Goal: Task Accomplishment & Management: Use online tool/utility

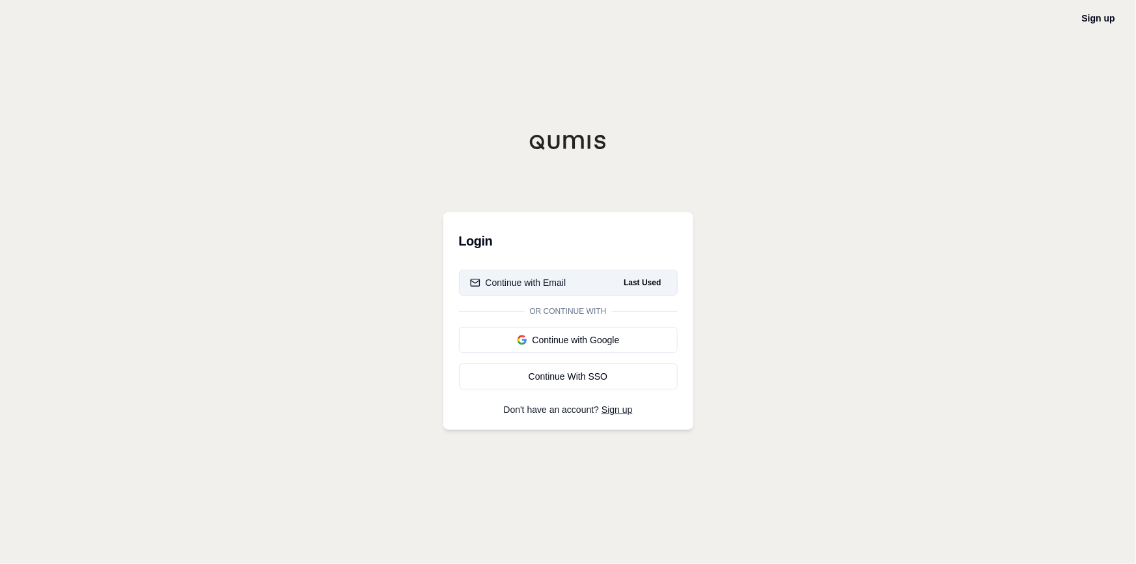
click at [529, 285] on div "Continue with Email" at bounding box center [518, 282] width 96 height 13
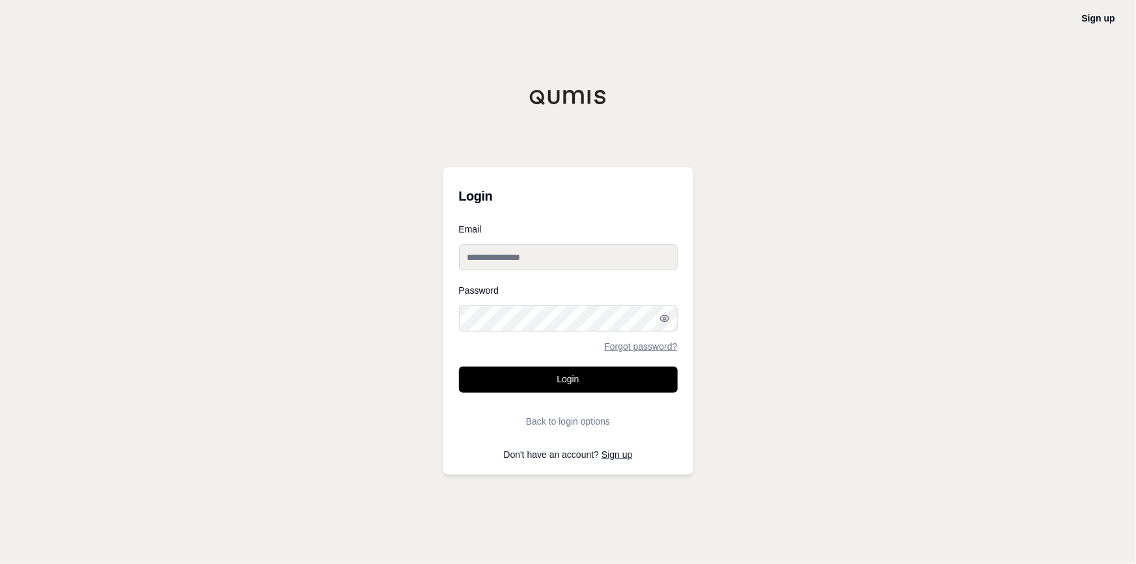
type input "**********"
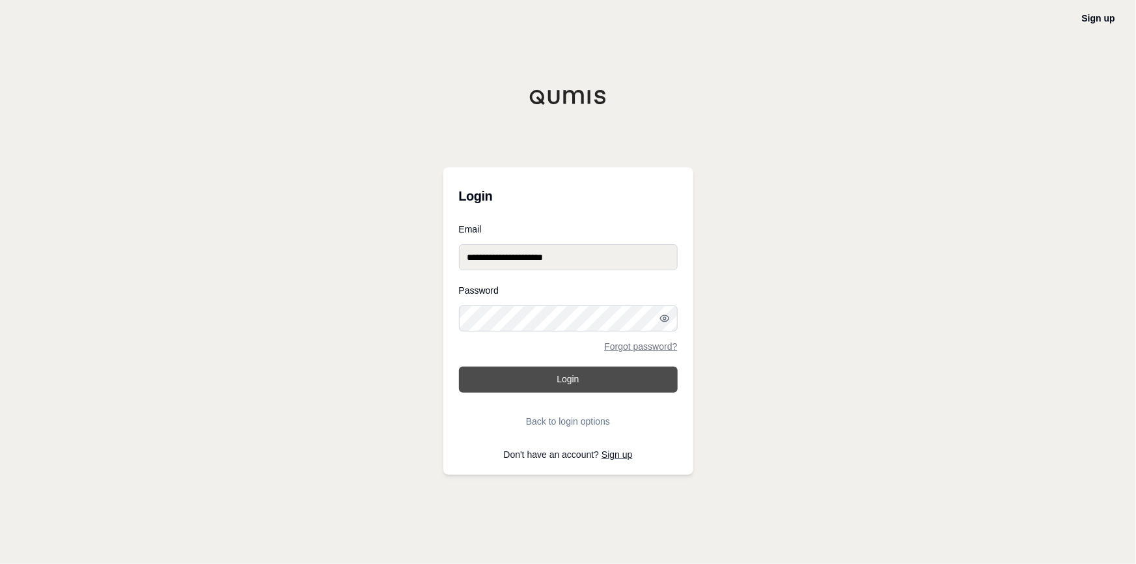
click at [556, 379] on button "Login" at bounding box center [568, 380] width 219 height 26
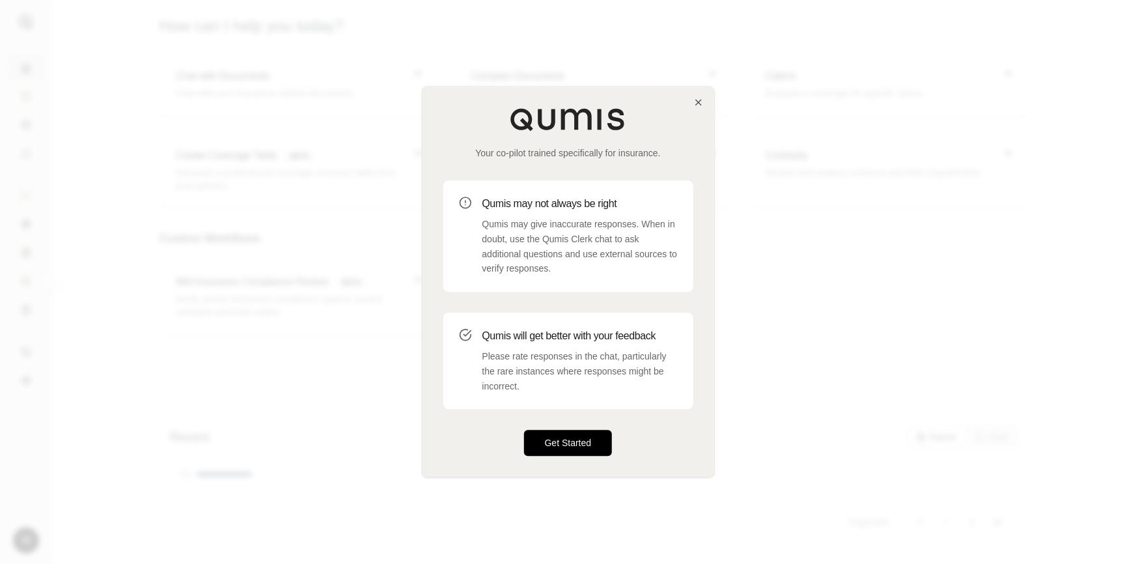
click at [564, 443] on button "Get Started" at bounding box center [568, 443] width 89 height 26
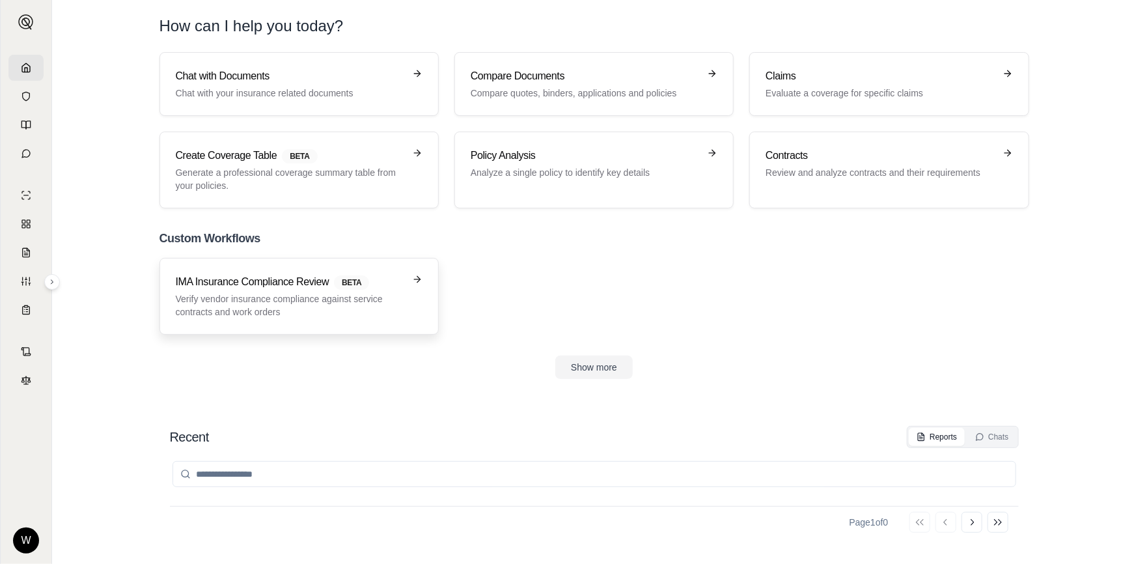
click at [319, 272] on link "IMA Insurance Compliance Review BETA Verify vendor insurance compliance against…" at bounding box center [299, 296] width 279 height 77
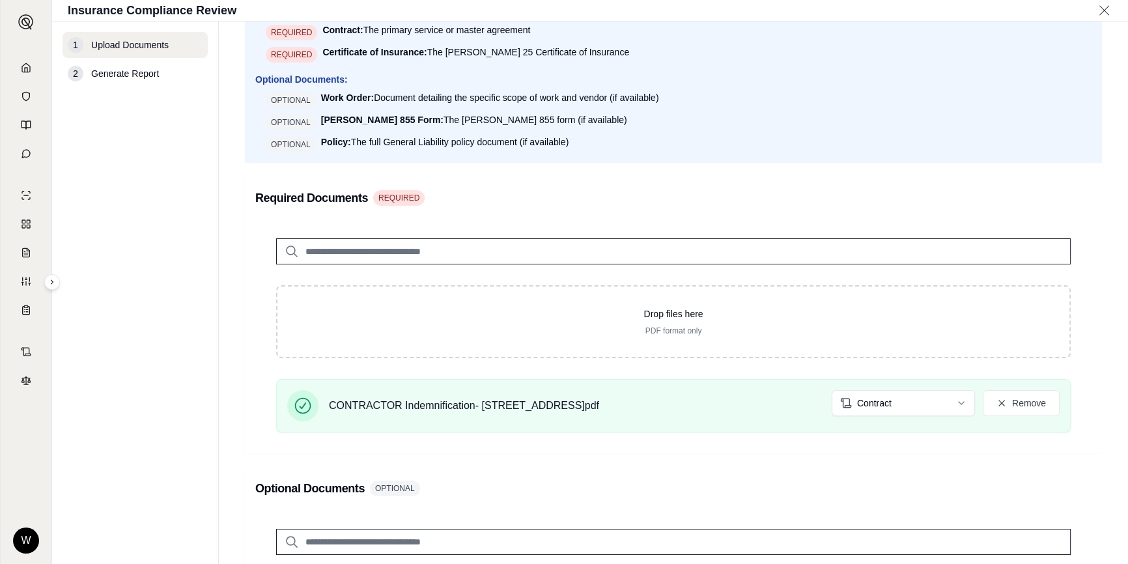
scroll to position [177, 0]
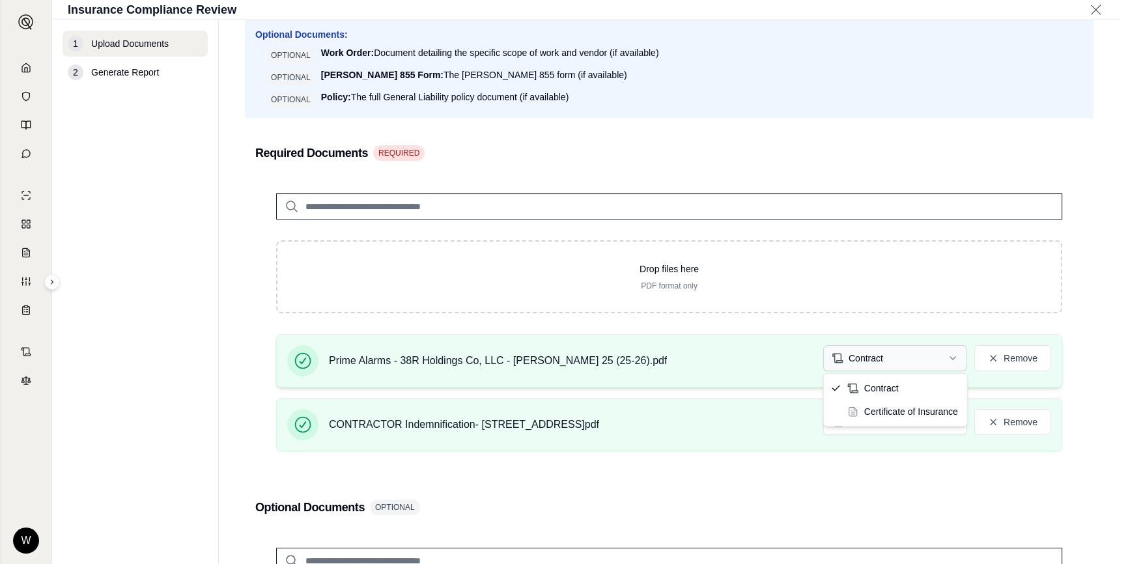
click at [898, 362] on html "W Insurance Compliance Review 1 Upload Documents 2 Generate Report Upload Docum…" at bounding box center [564, 282] width 1128 height 564
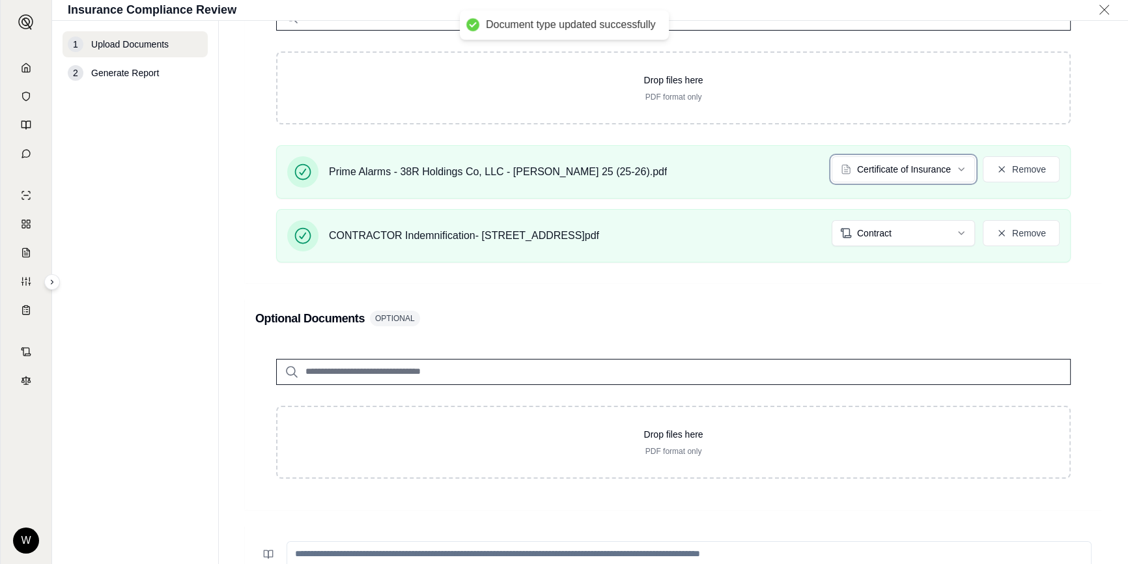
scroll to position [567, 0]
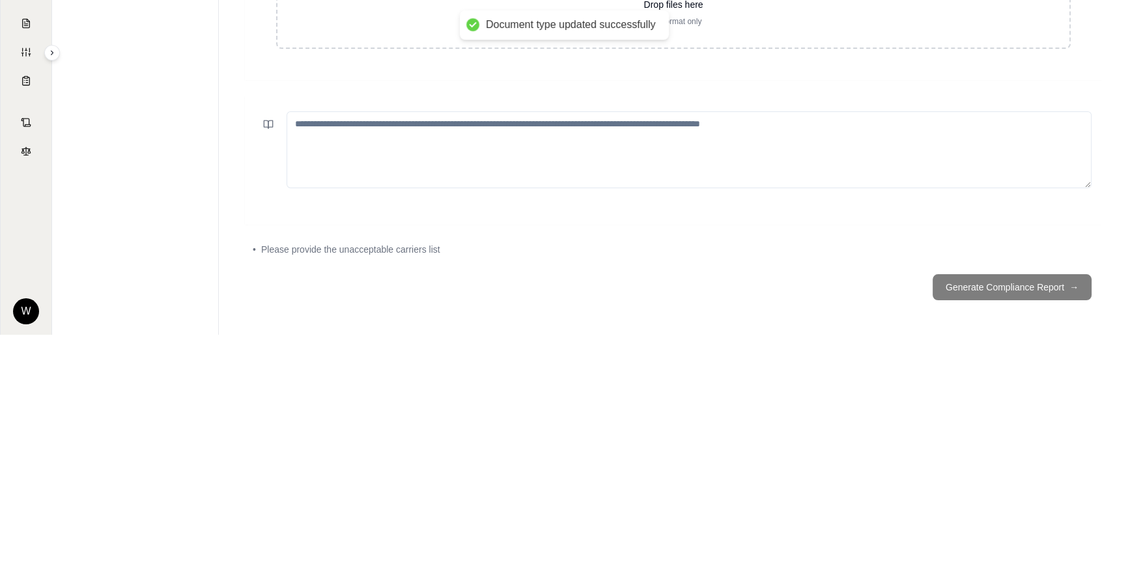
click at [972, 335] on html "Document type updated successfully W Insurance Compliance Review 1 Upload Docum…" at bounding box center [564, 53] width 1128 height 564
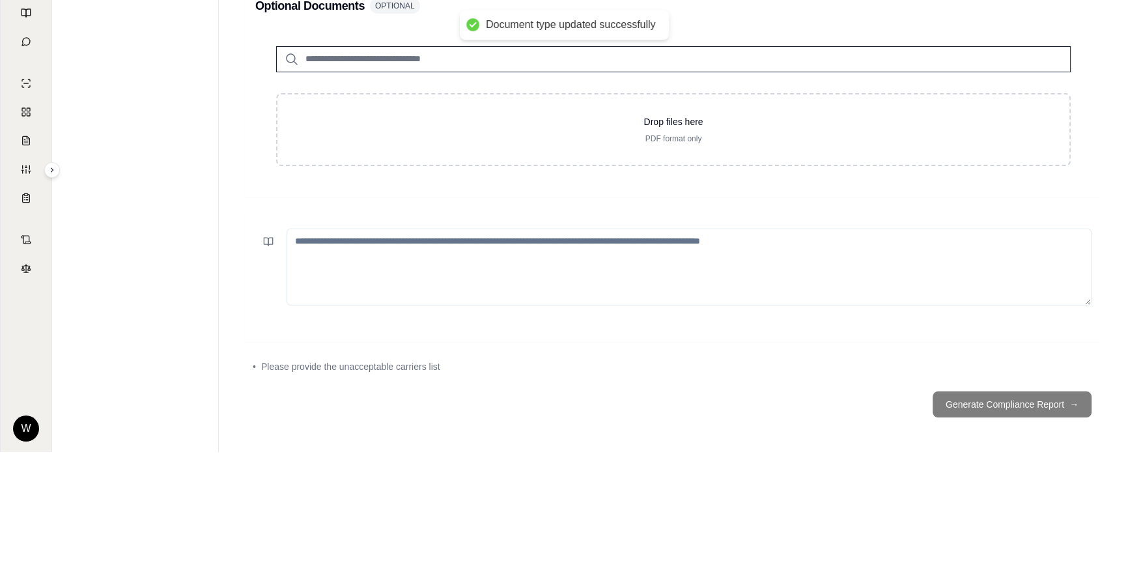
scroll to position [0, 0]
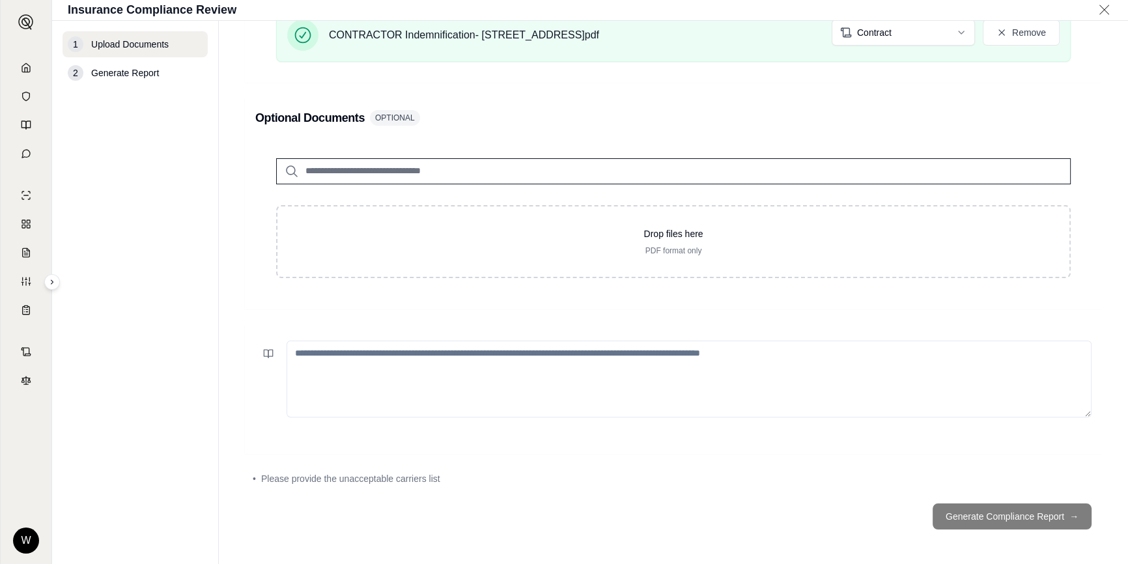
click at [957, 384] on textarea at bounding box center [689, 379] width 805 height 77
paste textarea "**********"
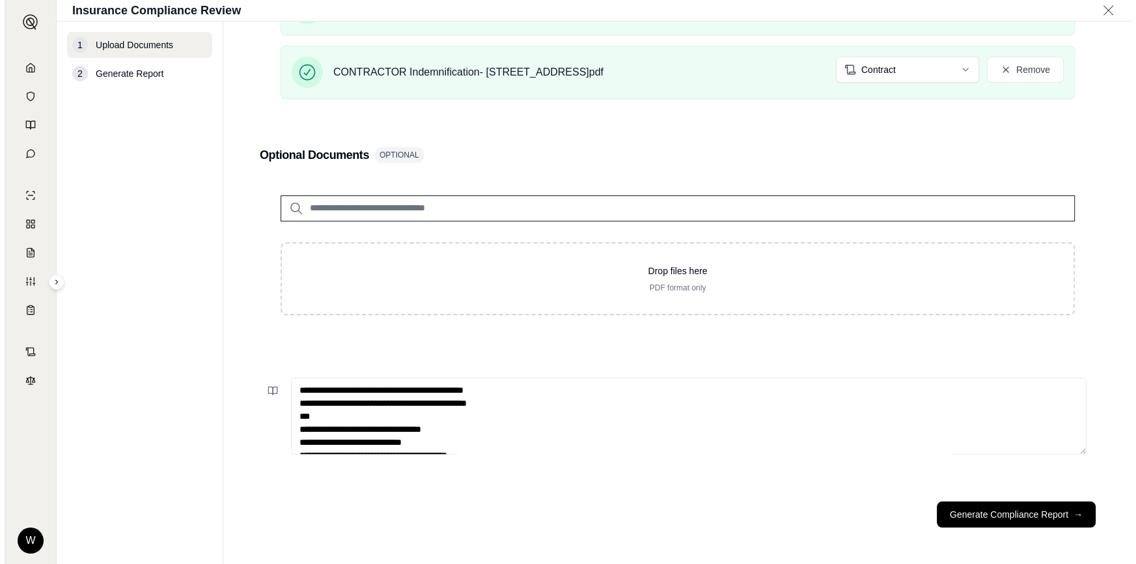
scroll to position [529, 0]
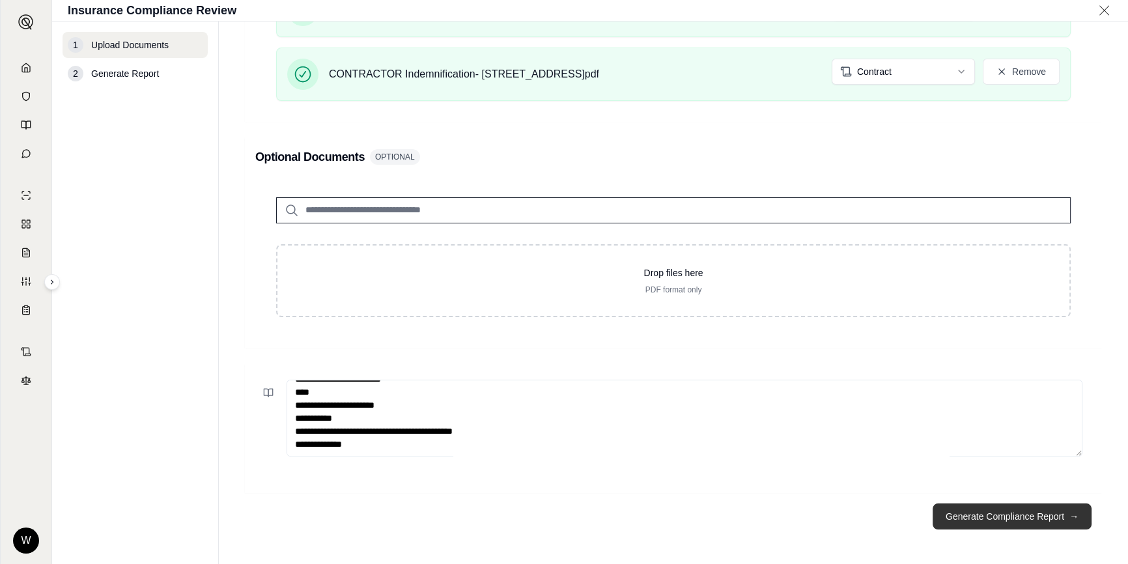
type textarea "**********"
click at [973, 515] on button "Generate Compliance Report →" at bounding box center [1011, 516] width 159 height 26
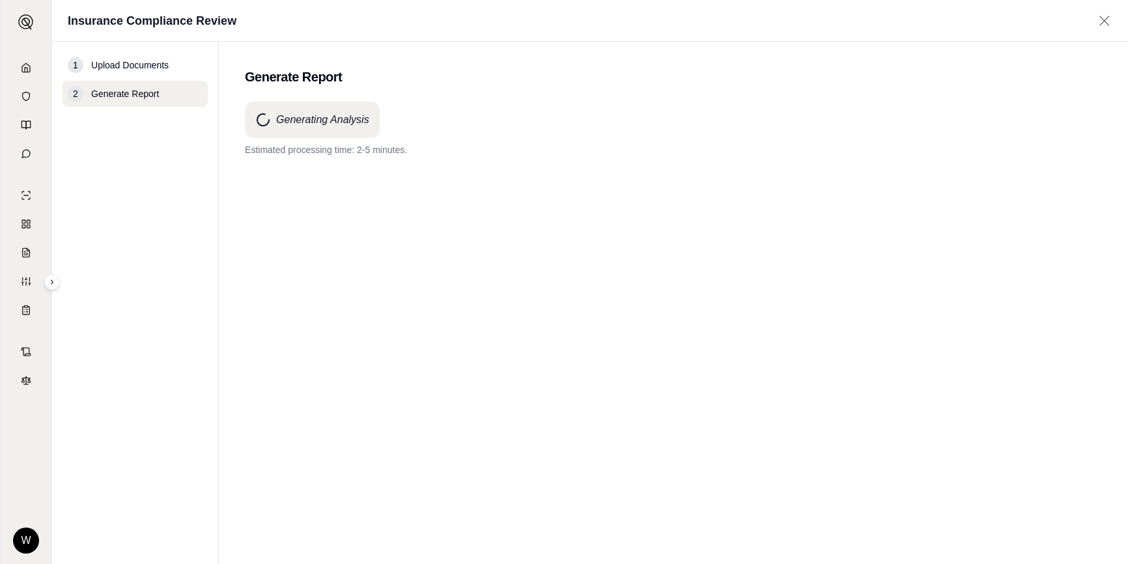
scroll to position [0, 0]
click at [871, 254] on div "Generating Analysis Estimated processing time: 2-5 minutes." at bounding box center [677, 309] width 865 height 415
click at [1016, 206] on div "Generating Analysis Processing is taking longer than anticipated. Thank you for…" at bounding box center [677, 309] width 865 height 415
click at [752, 231] on div "Generating Analysis Processing is taking longer than anticipated. Thank you for…" at bounding box center [677, 309] width 865 height 415
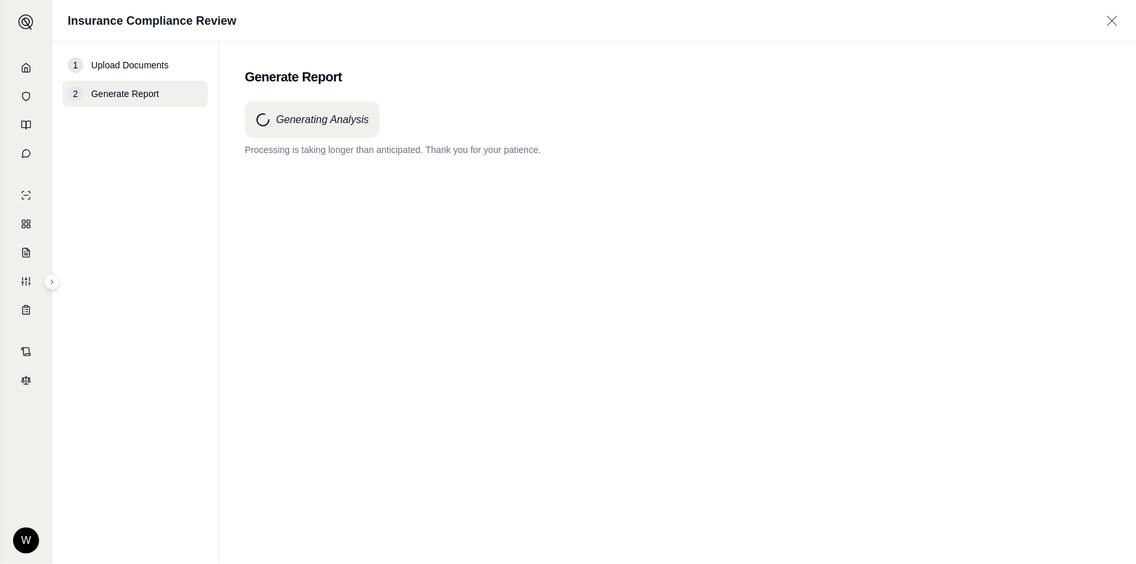
click at [346, 154] on p "Processing is taking longer than anticipated. Thank you for your patience." at bounding box center [677, 149] width 865 height 13
click at [527, 210] on div "Generating Analysis Processing is taking longer than anticipated. Thank you for…" at bounding box center [677, 309] width 865 height 415
click at [503, 147] on p "Processing is taking longer than anticipated. Thank you for your patience." at bounding box center [677, 149] width 865 height 13
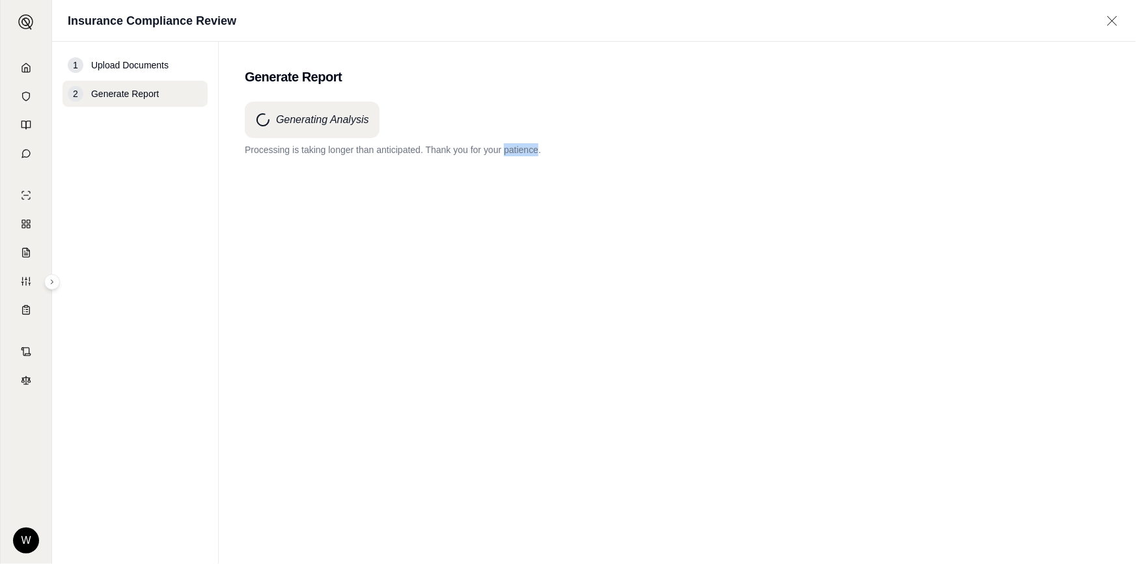
click at [503, 147] on p "Processing is taking longer than anticipated. Thank you for your patience." at bounding box center [677, 149] width 865 height 13
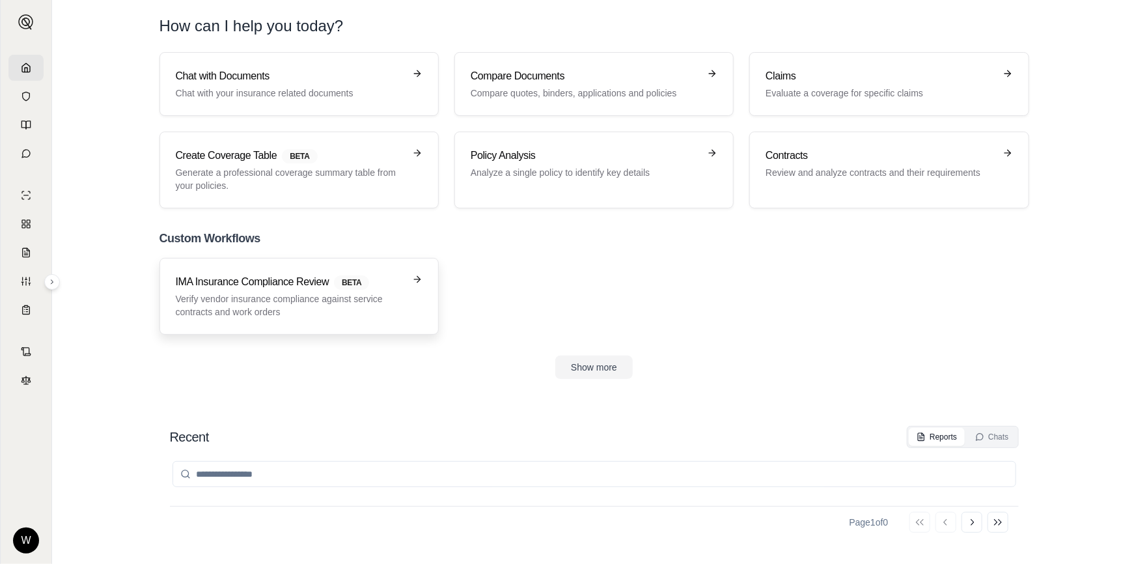
click at [301, 277] on h3 "IMA Insurance Compliance Review BETA" at bounding box center [290, 282] width 229 height 16
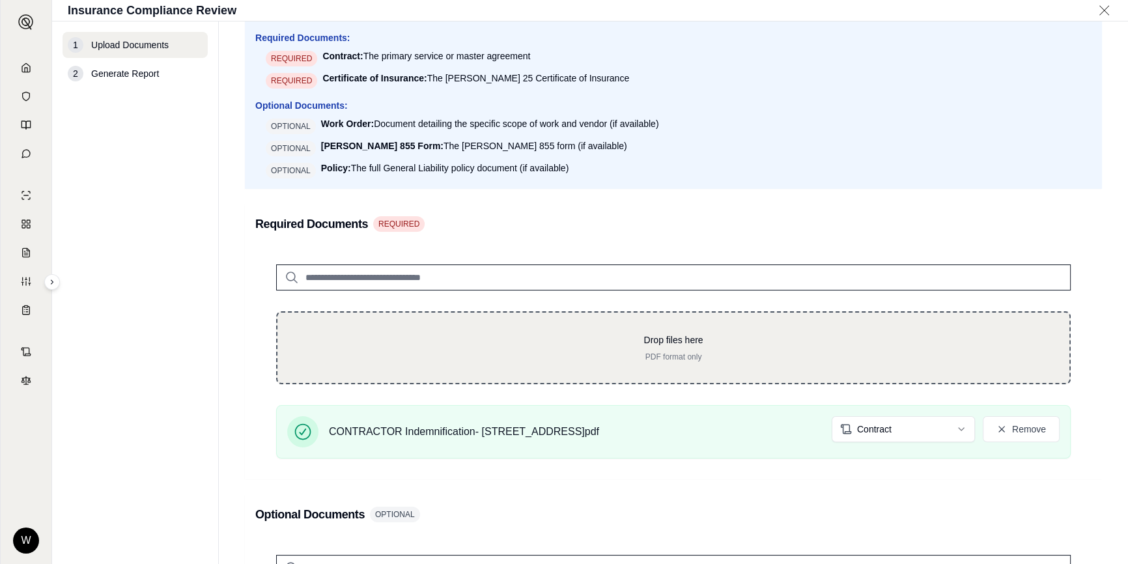
scroll to position [296, 0]
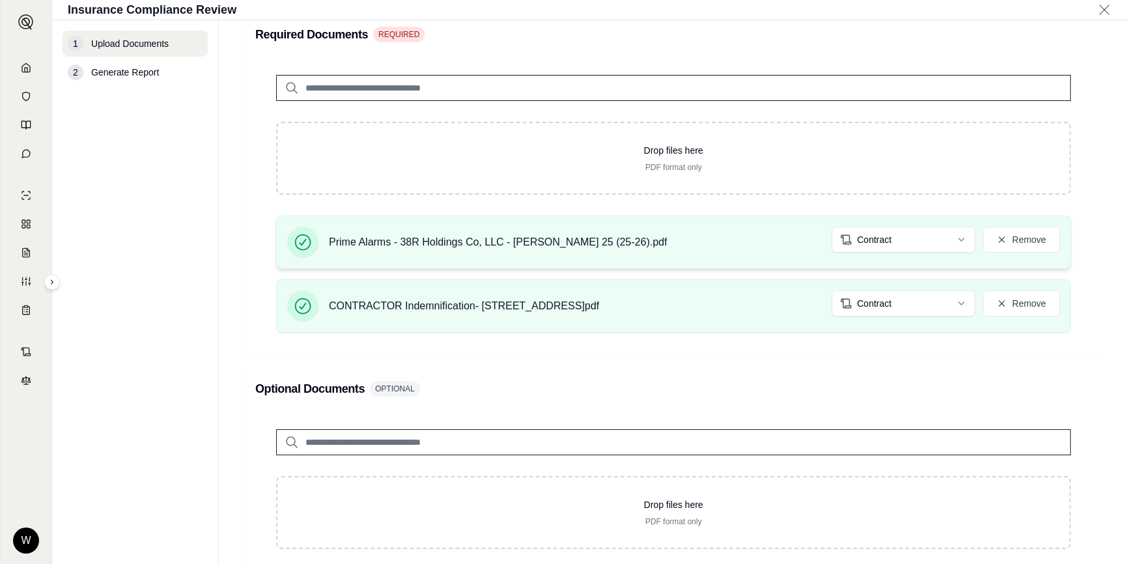
click at [857, 253] on div "Prime Alarms - 38R Holdings Co, LLC - [PERSON_NAME] 25 (25-26).pdf Contract Rem…" at bounding box center [673, 242] width 772 height 31
click at [860, 240] on html "W Insurance Compliance Review 1 Upload Documents 2 Generate Report Upload Docum…" at bounding box center [564, 282] width 1128 height 564
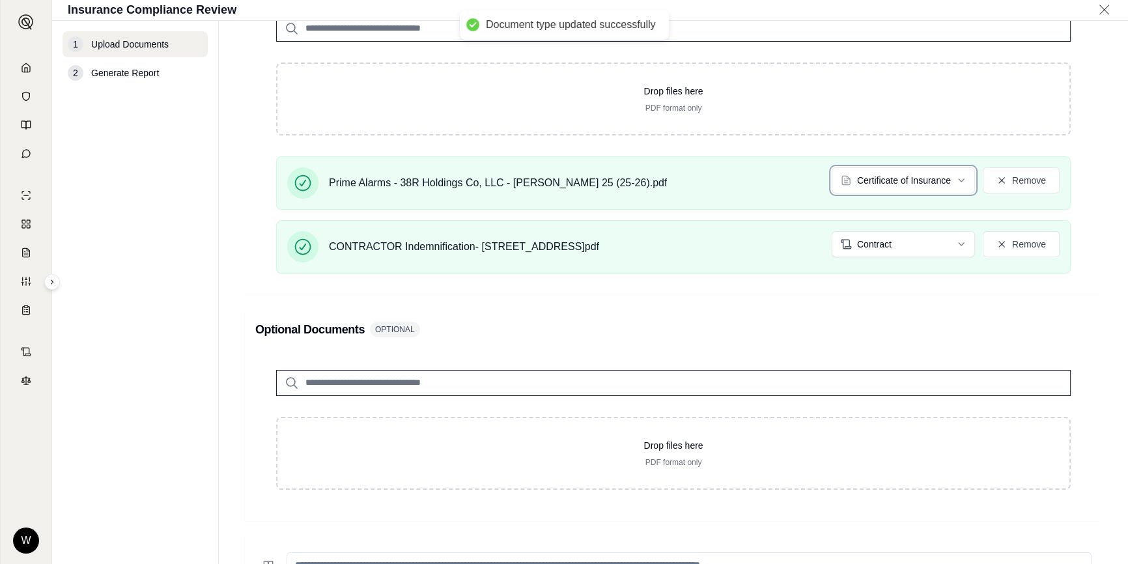
scroll to position [567, 0]
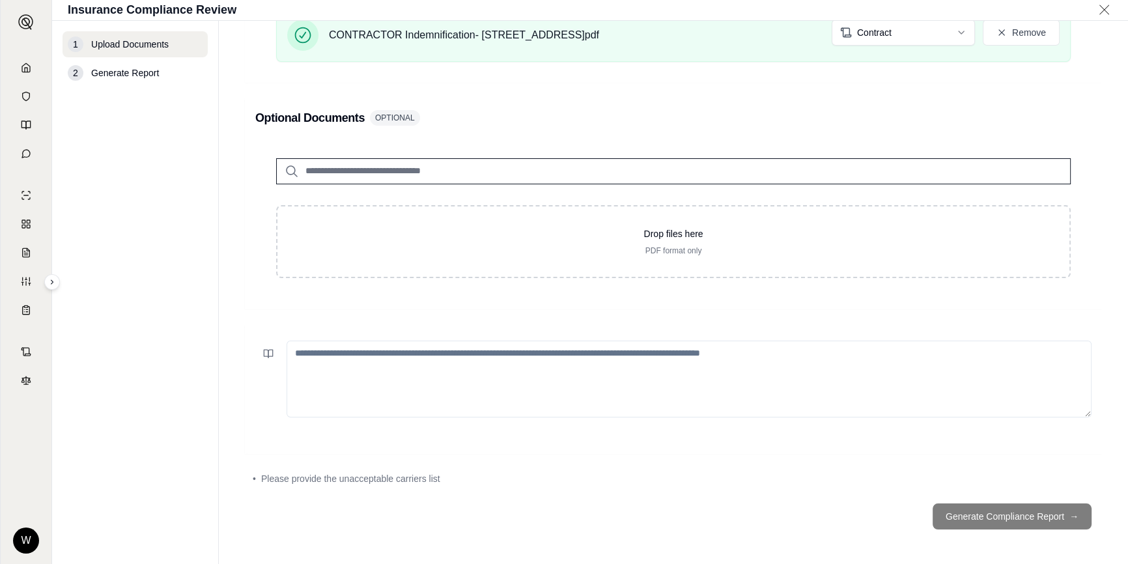
click at [826, 365] on textarea at bounding box center [689, 379] width 805 height 77
paste textarea "**********"
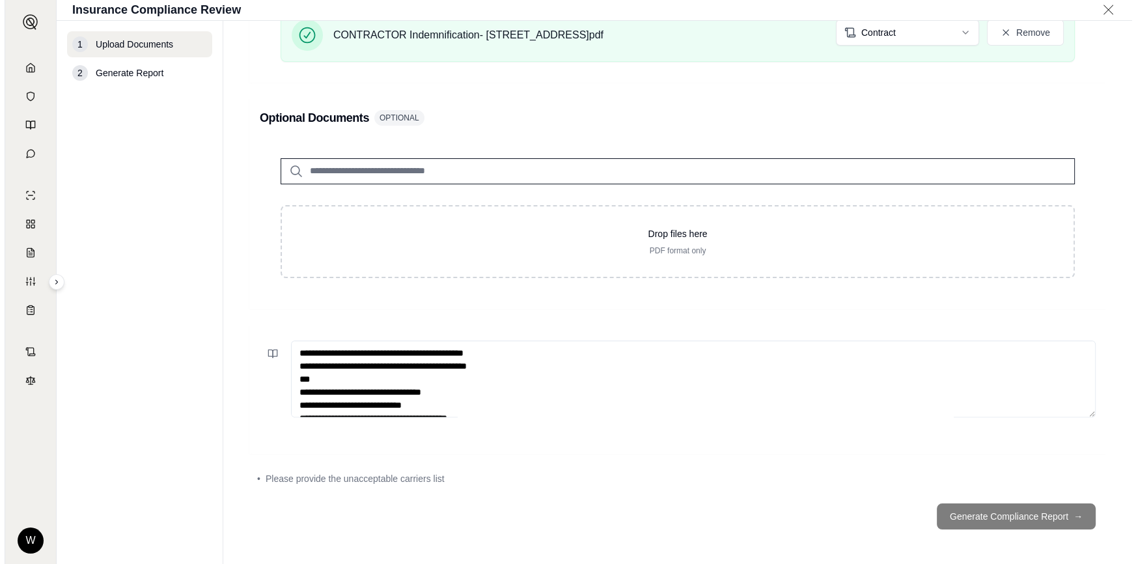
scroll to position [529, 0]
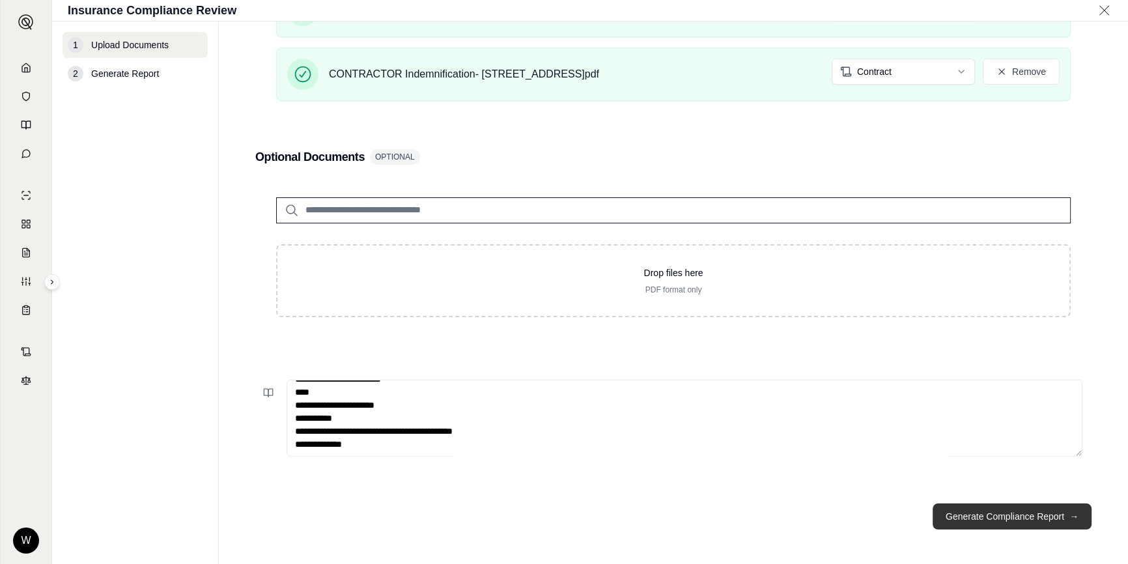
type textarea "**********"
click at [979, 513] on button "Generate Compliance Report →" at bounding box center [1011, 516] width 159 height 26
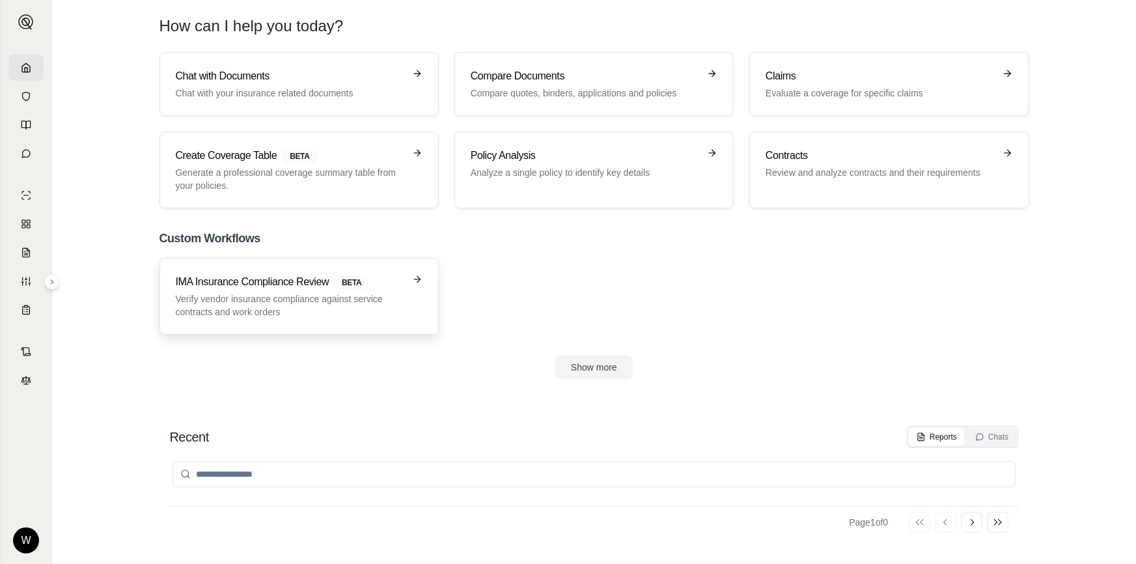
click at [320, 286] on h3 "IMA Insurance Compliance Review BETA" at bounding box center [290, 282] width 229 height 16
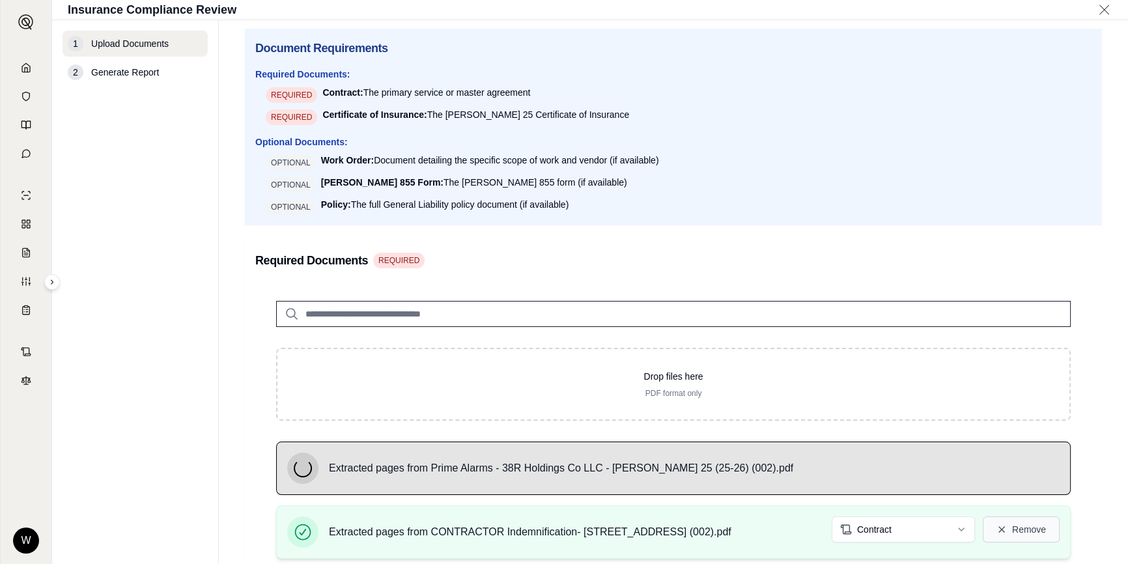
scroll to position [236, 0]
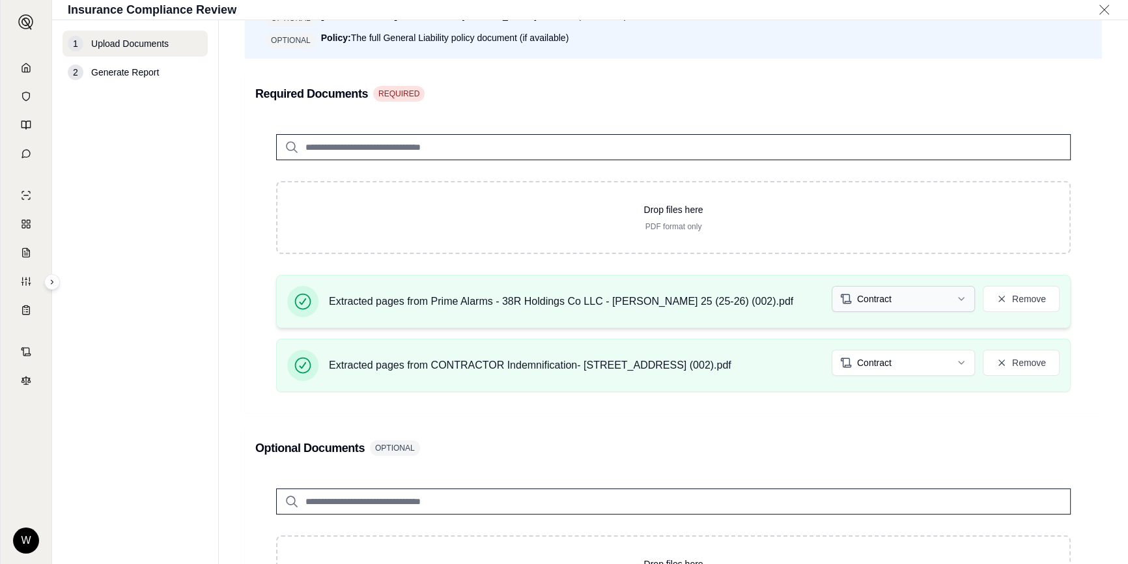
click at [912, 307] on html "W Insurance Compliance Review 1 Upload Documents 2 Generate Report Upload Docum…" at bounding box center [564, 282] width 1128 height 564
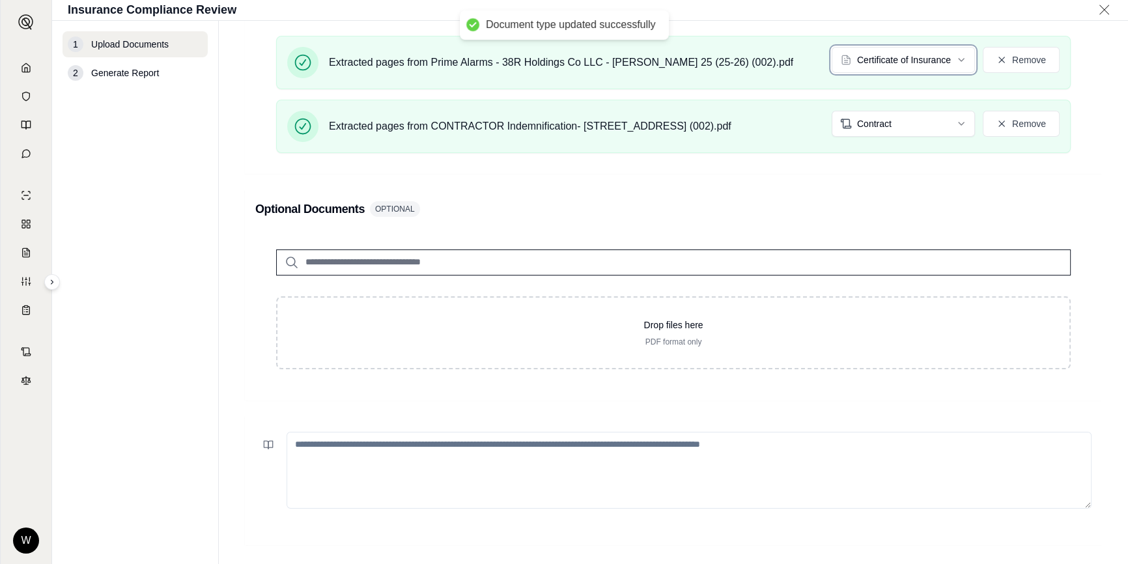
scroll to position [567, 0]
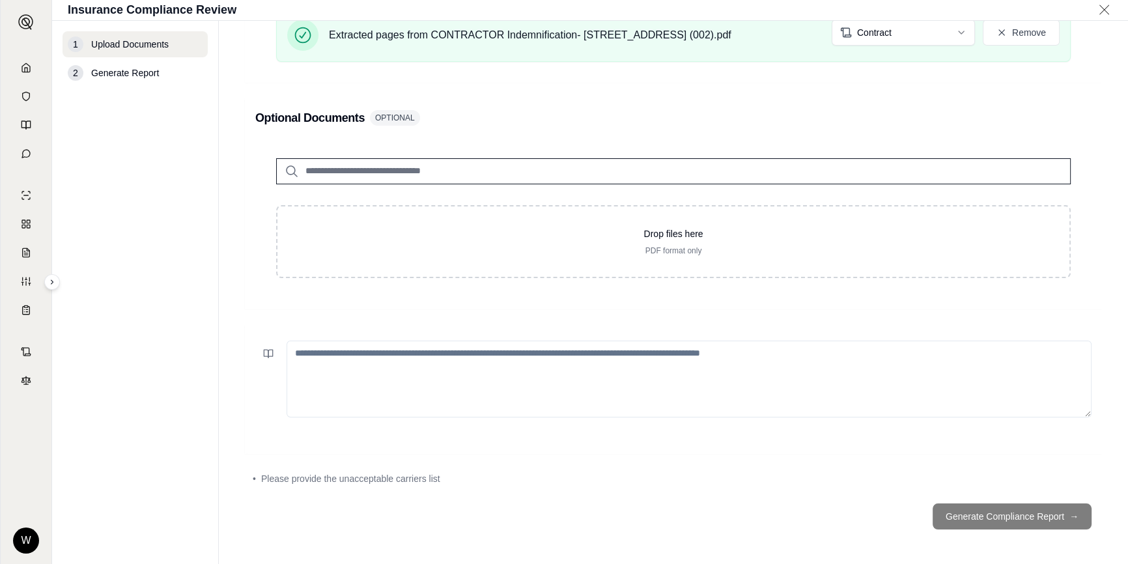
drag, startPoint x: 838, startPoint y: 365, endPoint x: 846, endPoint y: 365, distance: 7.8
click at [845, 366] on textarea at bounding box center [689, 379] width 805 height 77
paste textarea "**********"
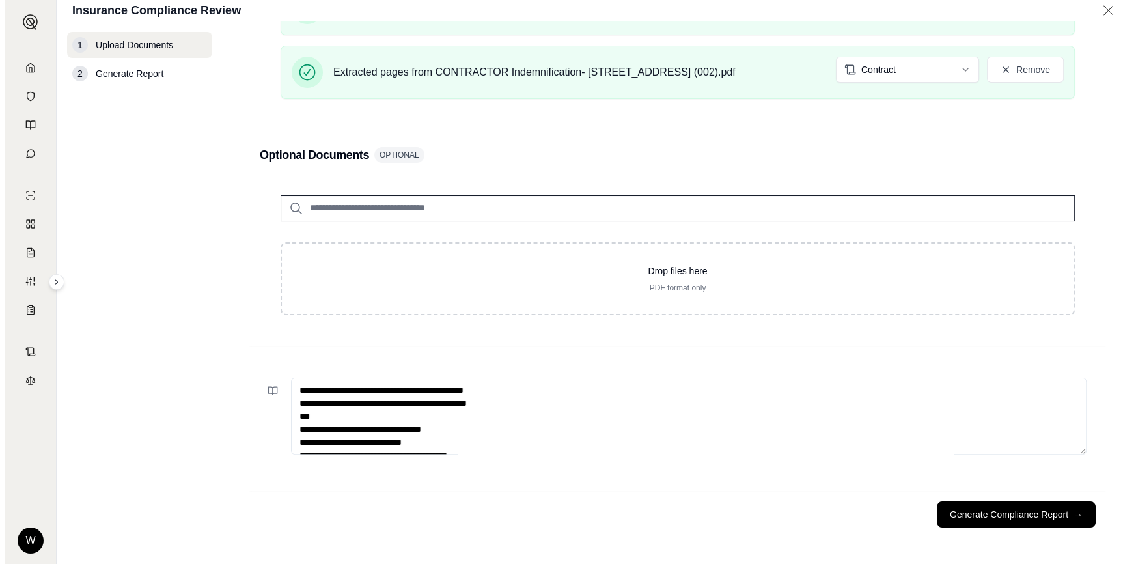
scroll to position [529, 0]
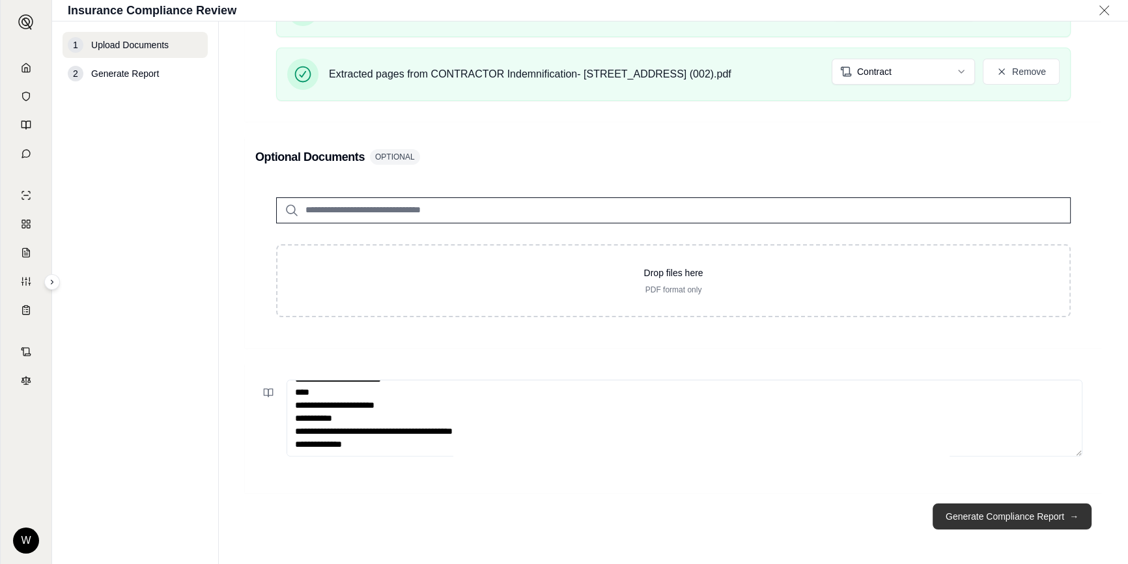
type textarea "**********"
click at [976, 511] on button "Generate Compliance Report →" at bounding box center [1011, 516] width 159 height 26
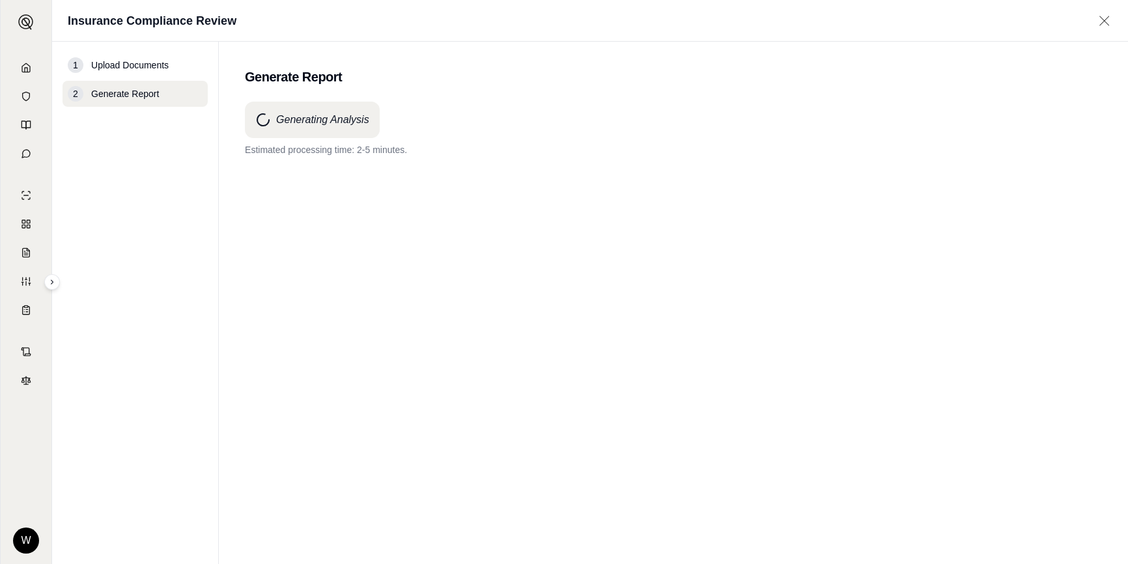
scroll to position [0, 0]
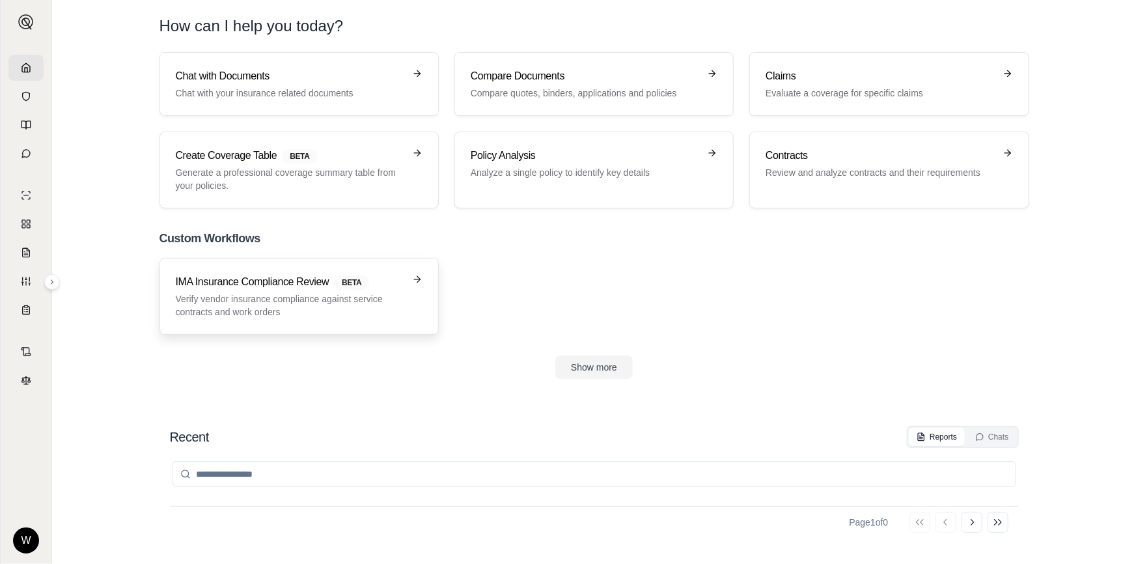
click at [247, 298] on p "Verify vendor insurance compliance against service contracts and work orders" at bounding box center [290, 305] width 229 height 26
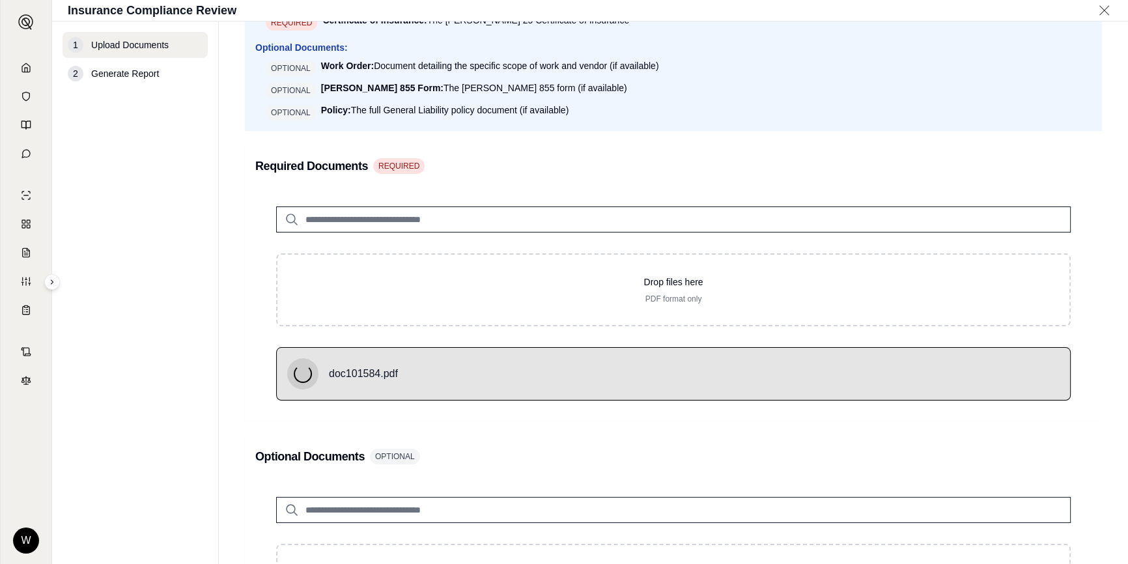
scroll to position [177, 0]
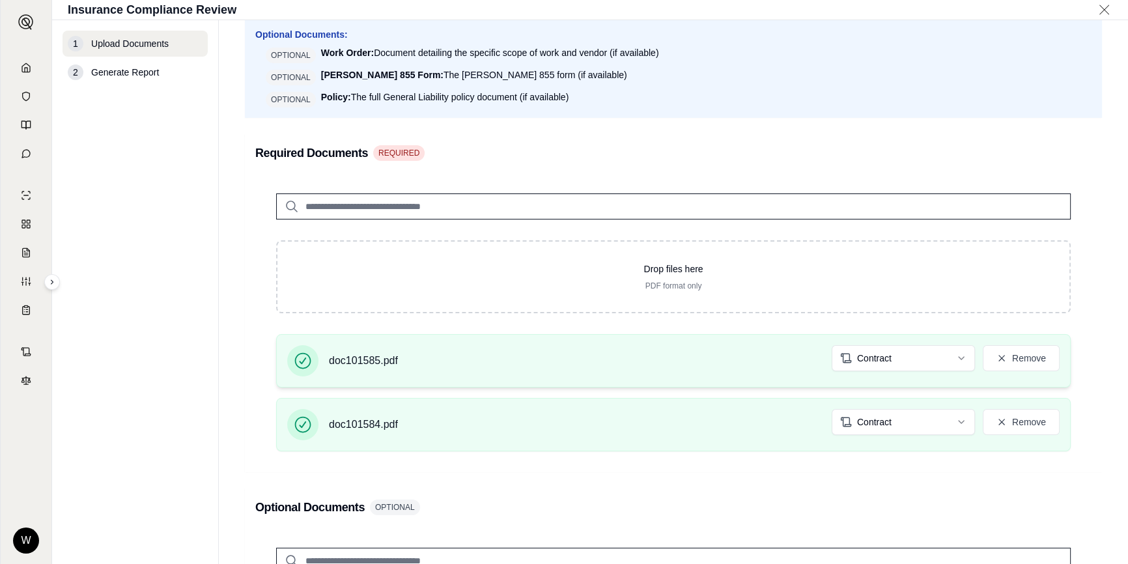
click at [912, 364] on html "W Insurance Compliance Review 1 Upload Documents 2 Generate Report Upload Docum…" at bounding box center [564, 282] width 1128 height 564
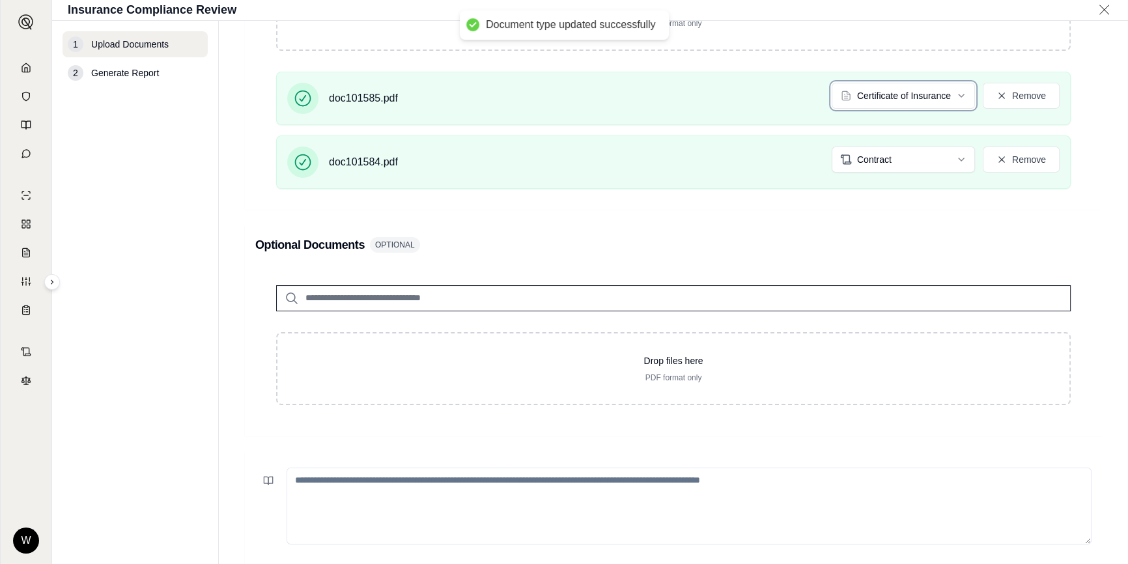
scroll to position [533, 0]
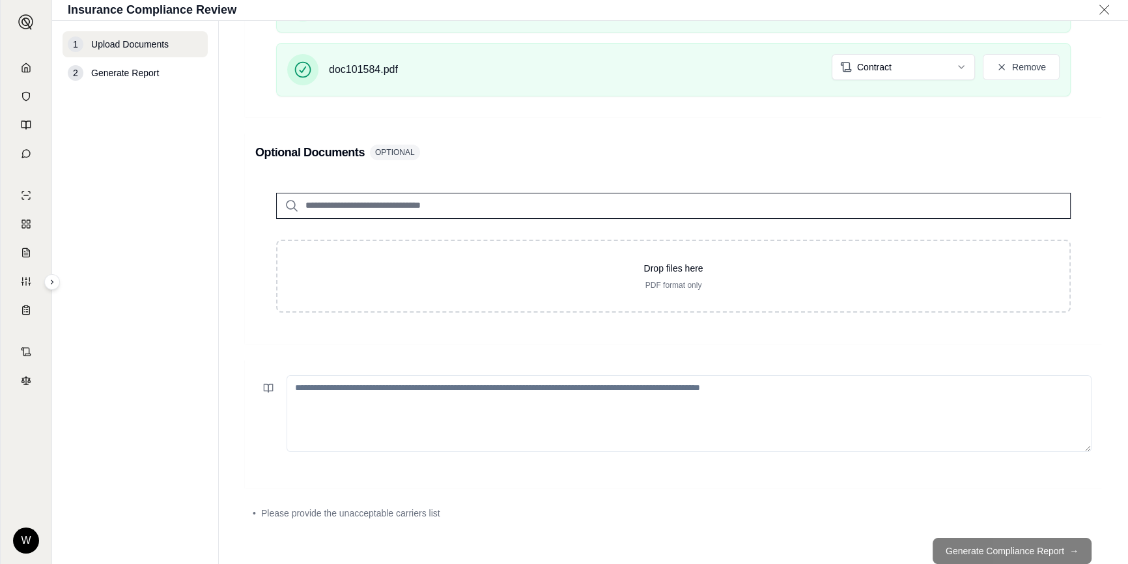
click at [782, 404] on textarea at bounding box center [689, 413] width 805 height 77
paste textarea "**********"
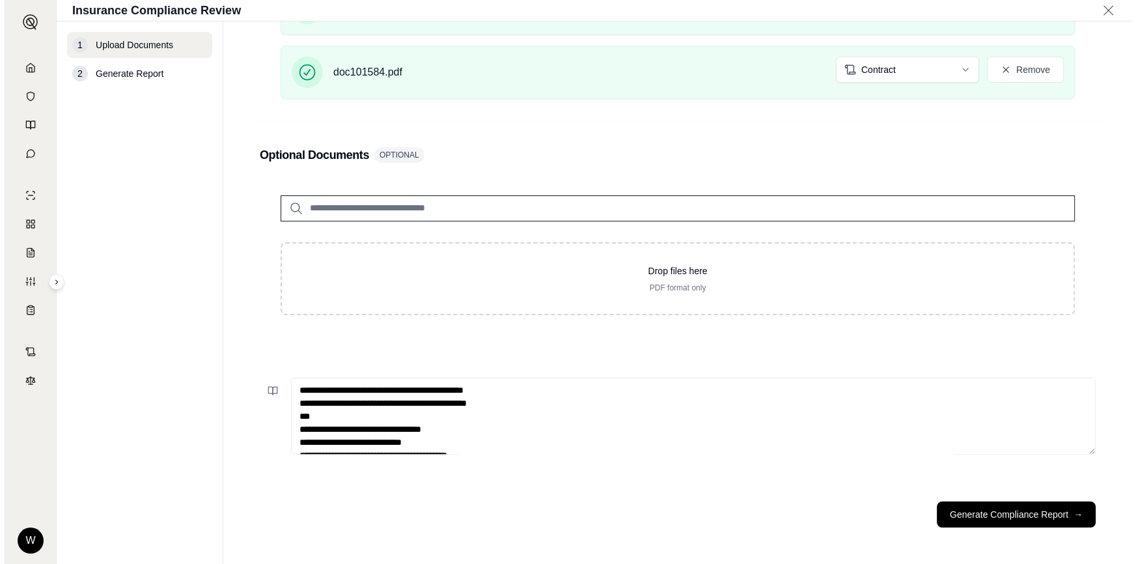
scroll to position [529, 0]
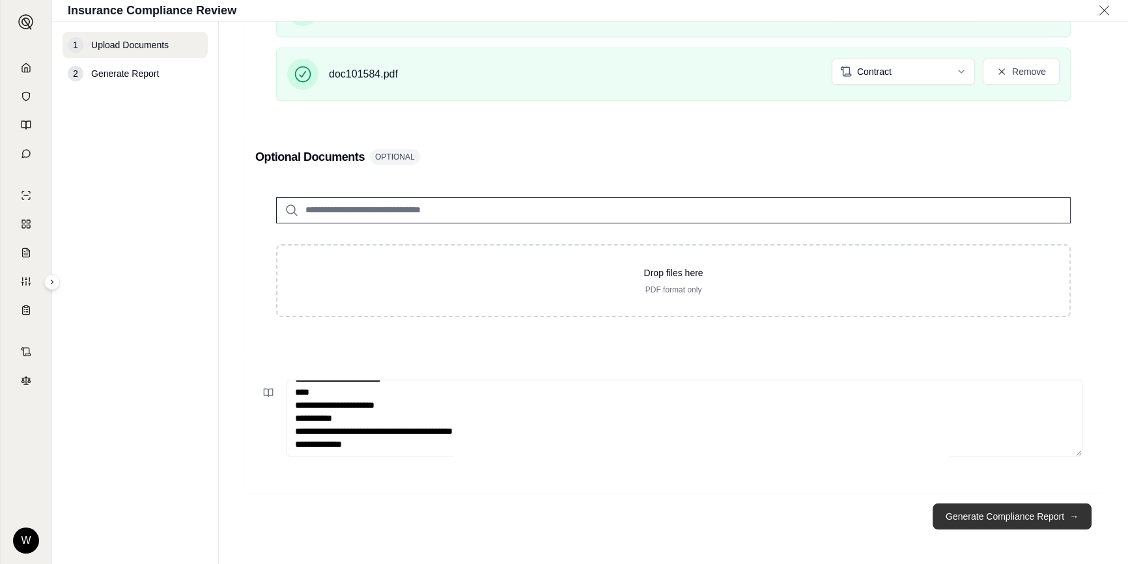
type textarea "**********"
click at [936, 515] on button "Generate Compliance Report →" at bounding box center [1011, 516] width 159 height 26
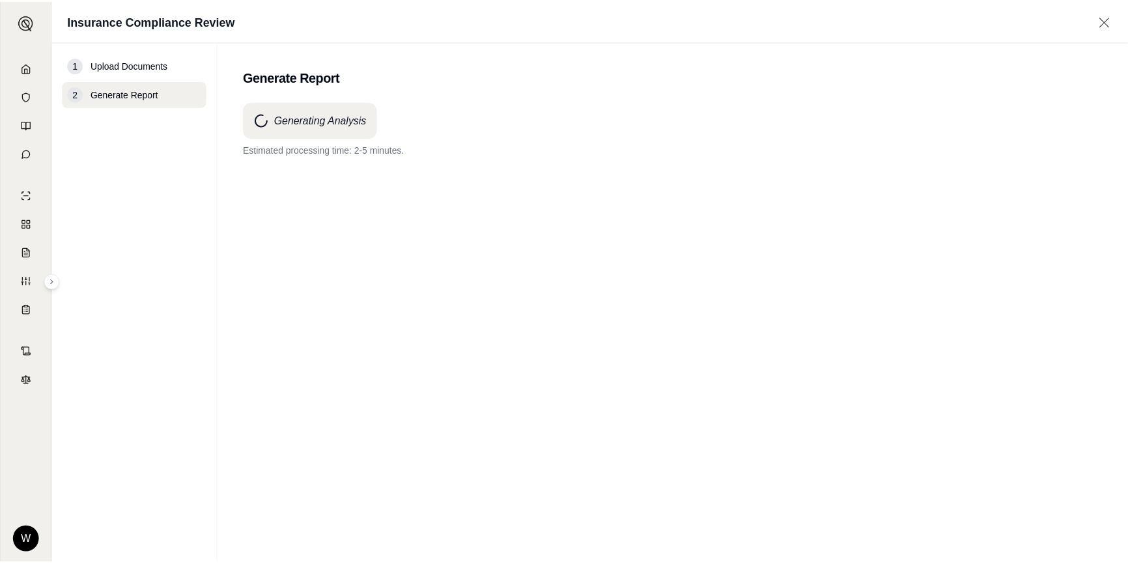
scroll to position [0, 0]
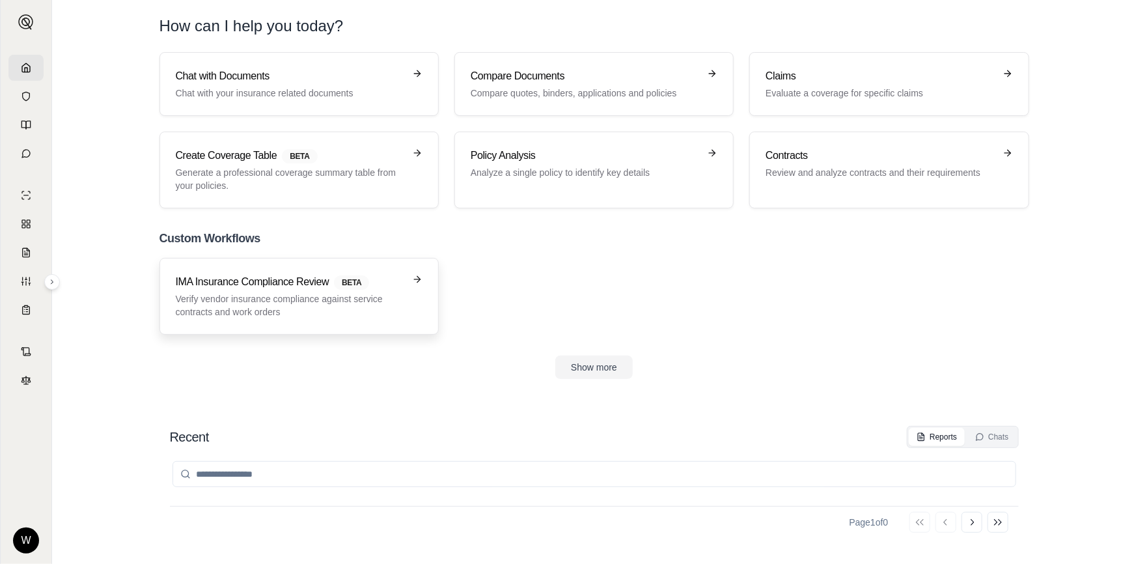
click at [261, 305] on p "Verify vendor insurance compliance against service contracts and work orders" at bounding box center [290, 305] width 229 height 26
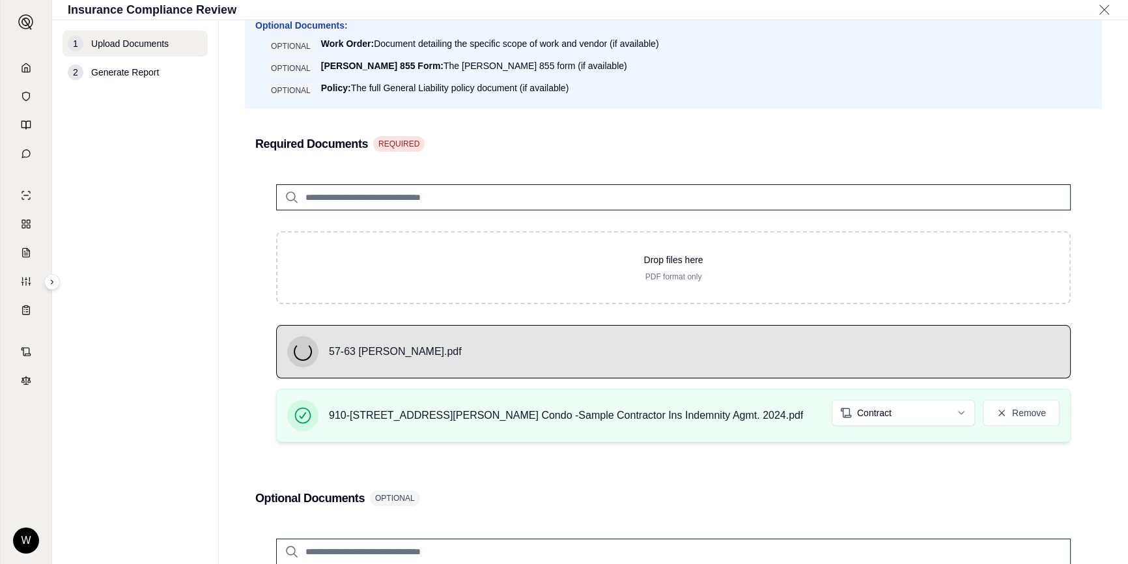
scroll to position [236, 0]
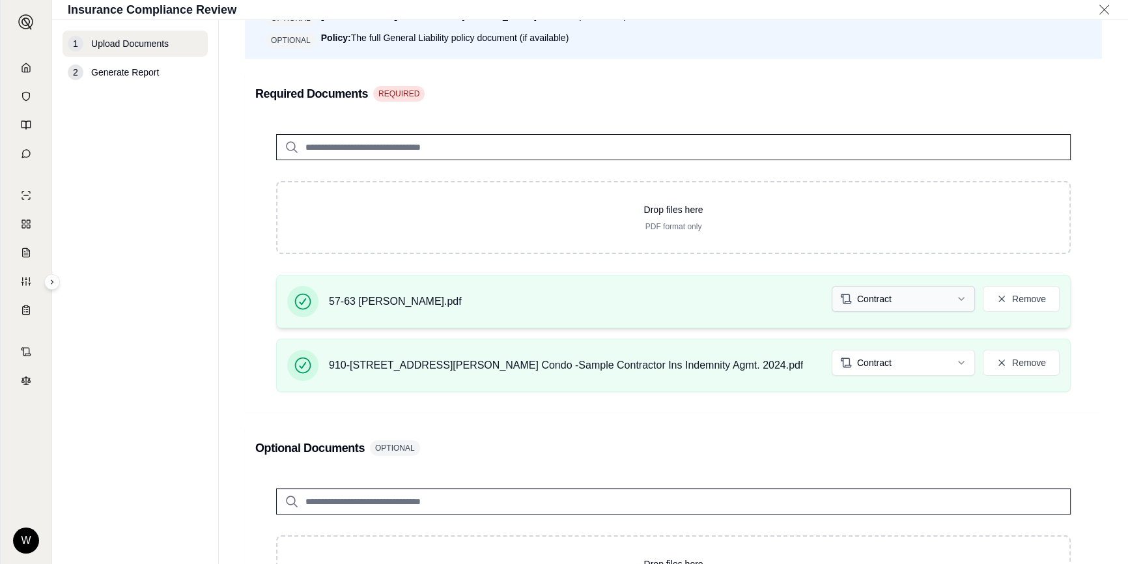
click at [892, 300] on html "W Insurance Compliance Review 1 Upload Documents 2 Generate Report Upload Docum…" at bounding box center [564, 282] width 1128 height 564
drag, startPoint x: 1051, startPoint y: 421, endPoint x: 1052, endPoint y: 430, distance: 9.2
click at [1051, 422] on div "Document Requirements Required Documents: REQUIRED Contract: The primary servic…" at bounding box center [673, 324] width 857 height 922
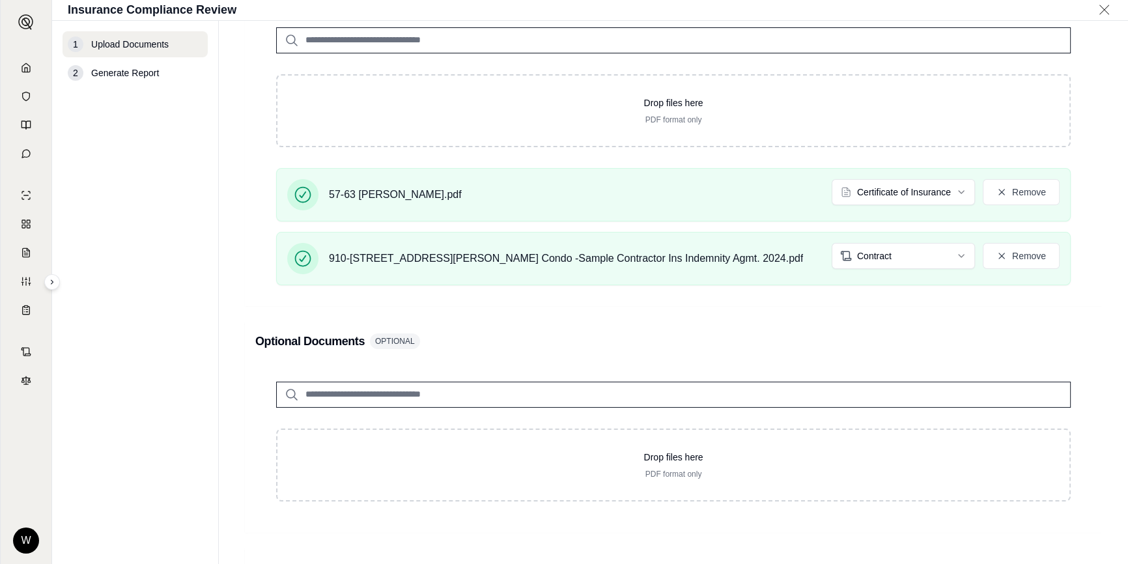
scroll to position [567, 0]
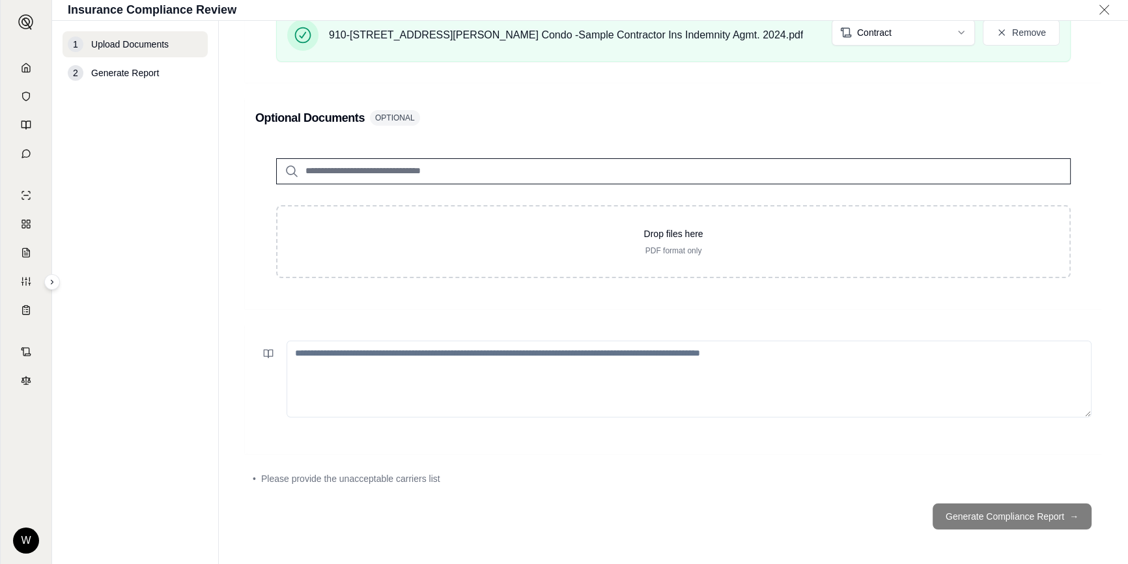
click at [827, 293] on div "Optional Documents OPTIONAL Drop files here PDF format only" at bounding box center [673, 203] width 857 height 211
click at [791, 346] on textarea at bounding box center [689, 379] width 805 height 77
paste textarea "**********"
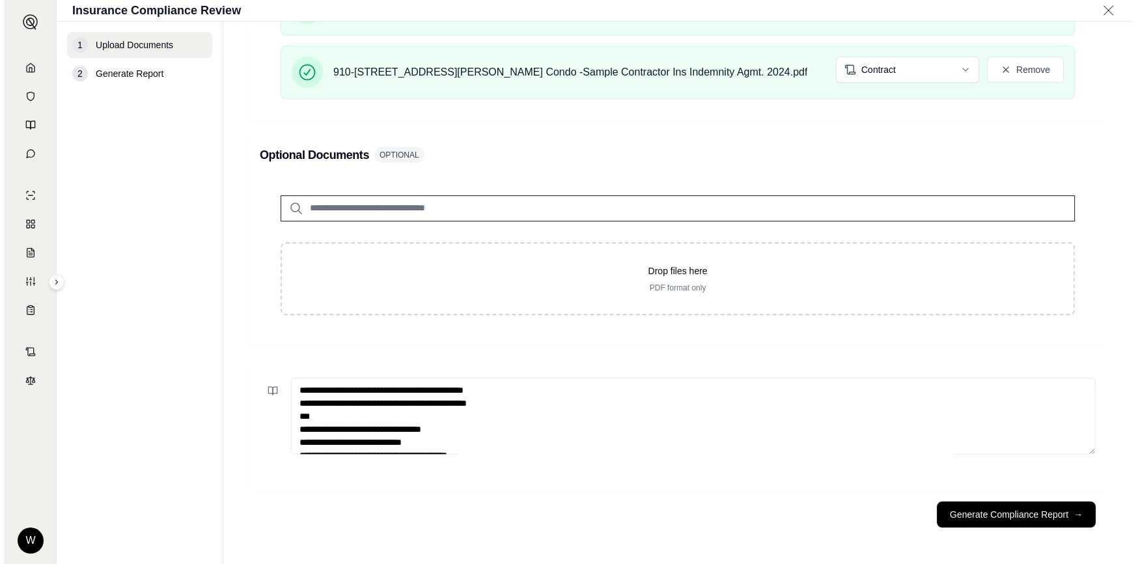
scroll to position [529, 0]
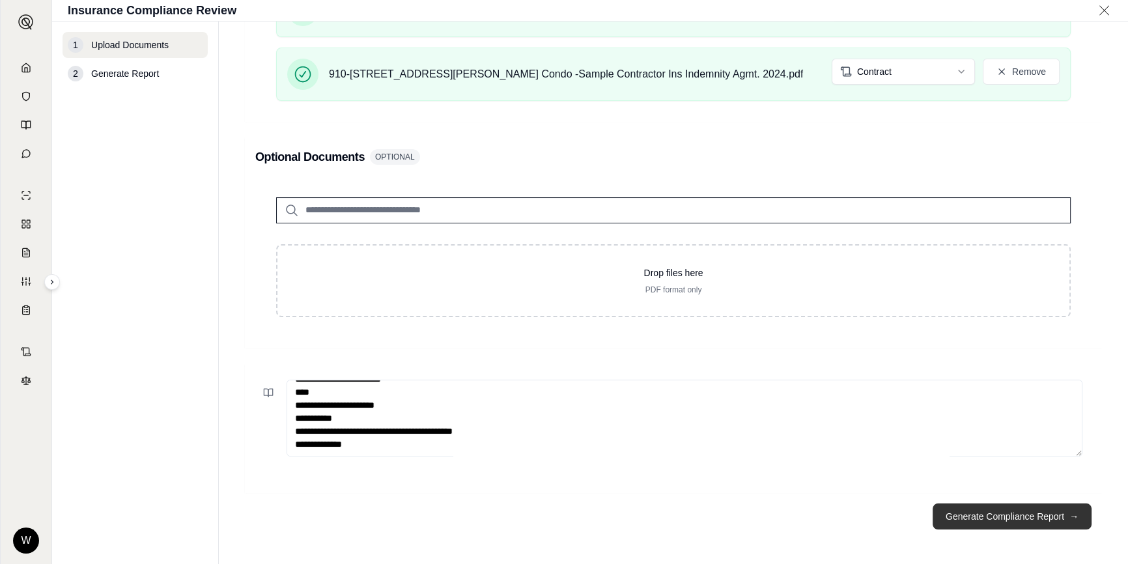
type textarea "**********"
click at [945, 511] on button "Generate Compliance Report →" at bounding box center [1011, 516] width 159 height 26
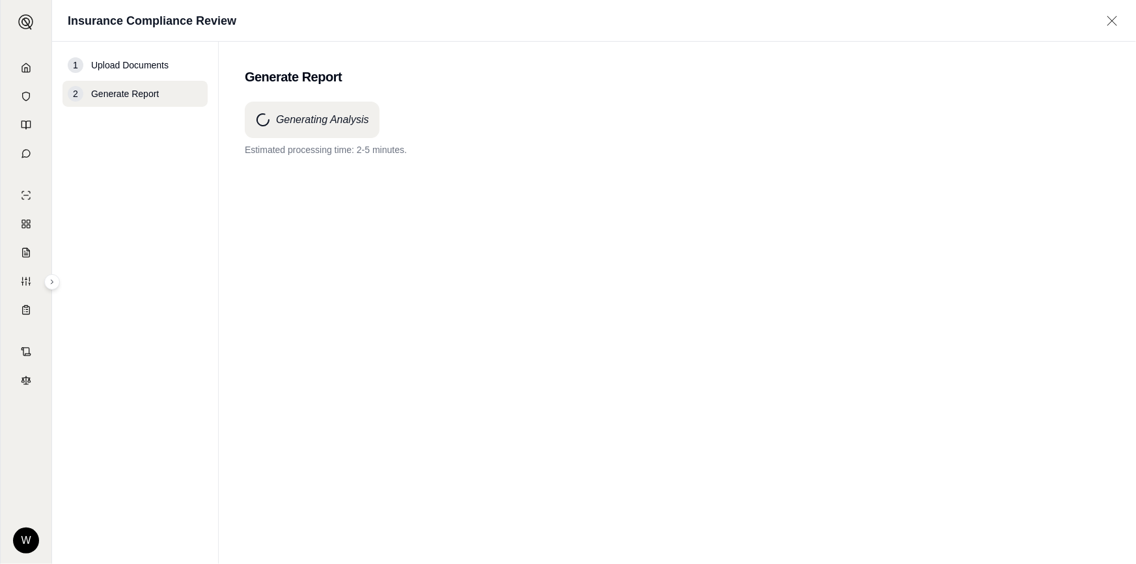
click at [671, 223] on div "Generating Analysis Estimated processing time: 2-5 minutes." at bounding box center [677, 309] width 865 height 415
click at [527, 169] on div "Generating Analysis Estimated processing time: 2-5 minutes." at bounding box center [677, 309] width 865 height 415
click at [776, 174] on div "Generating Analysis Estimated processing time: 2-5 minutes." at bounding box center [677, 309] width 865 height 415
click at [677, 148] on p "Processing is taking longer than anticipated. Thank you for your patience." at bounding box center [677, 149] width 865 height 13
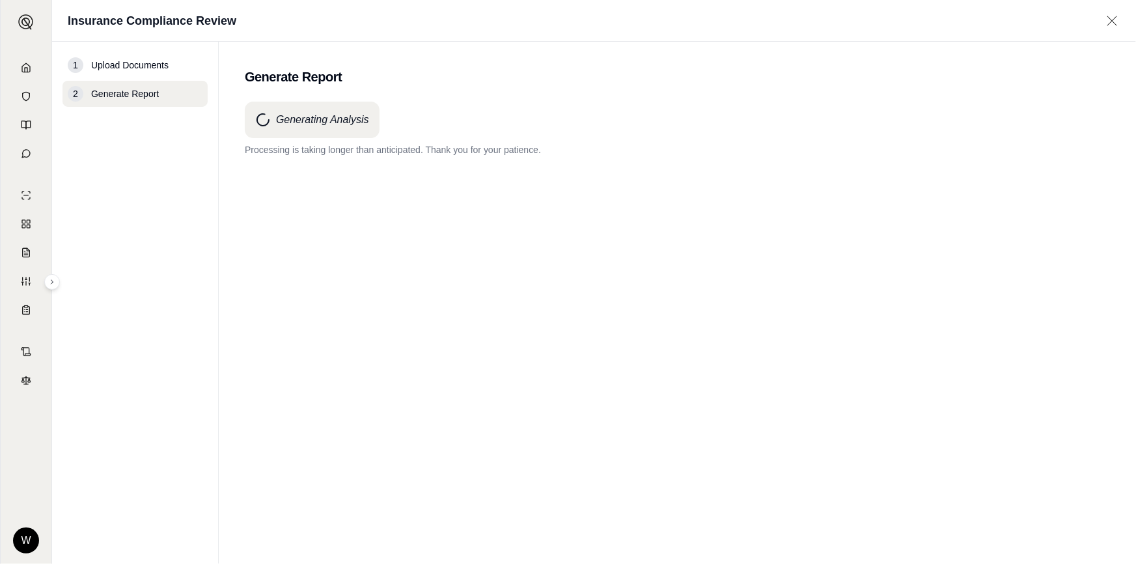
click at [1111, 32] on div "Insurance Compliance Review" at bounding box center [594, 21] width 1084 height 42
click at [1112, 26] on icon at bounding box center [1112, 20] width 16 height 13
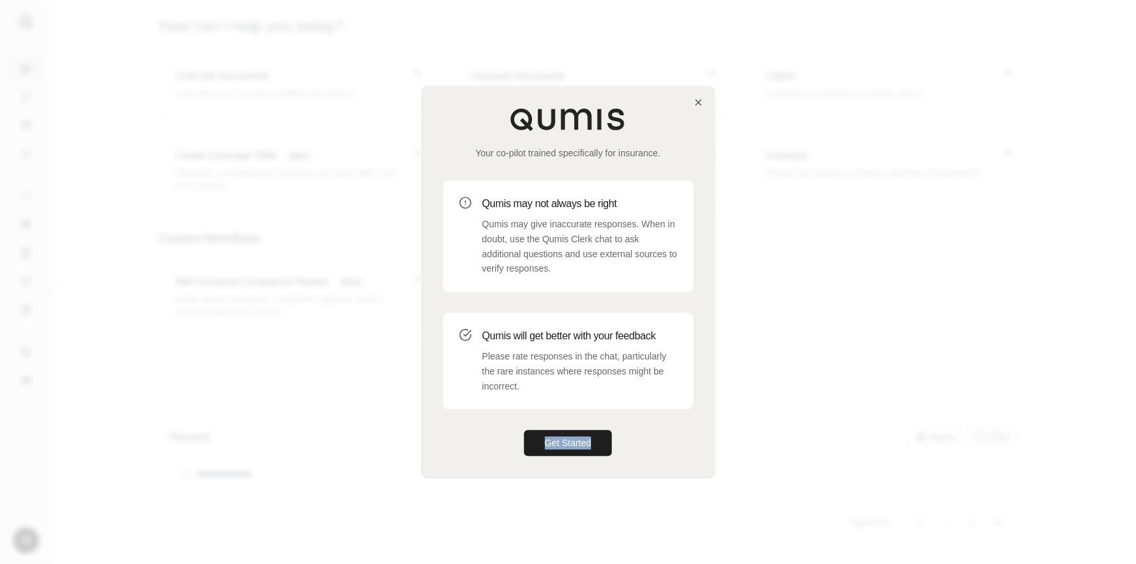
drag, startPoint x: 579, startPoint y: 387, endPoint x: 693, endPoint y: 434, distance: 123.2
click at [693, 434] on div "Your co-pilot trained specifically for insurance. Qumis may not always be right…" at bounding box center [569, 282] width 292 height 390
click at [578, 443] on button "Get Started" at bounding box center [568, 443] width 89 height 26
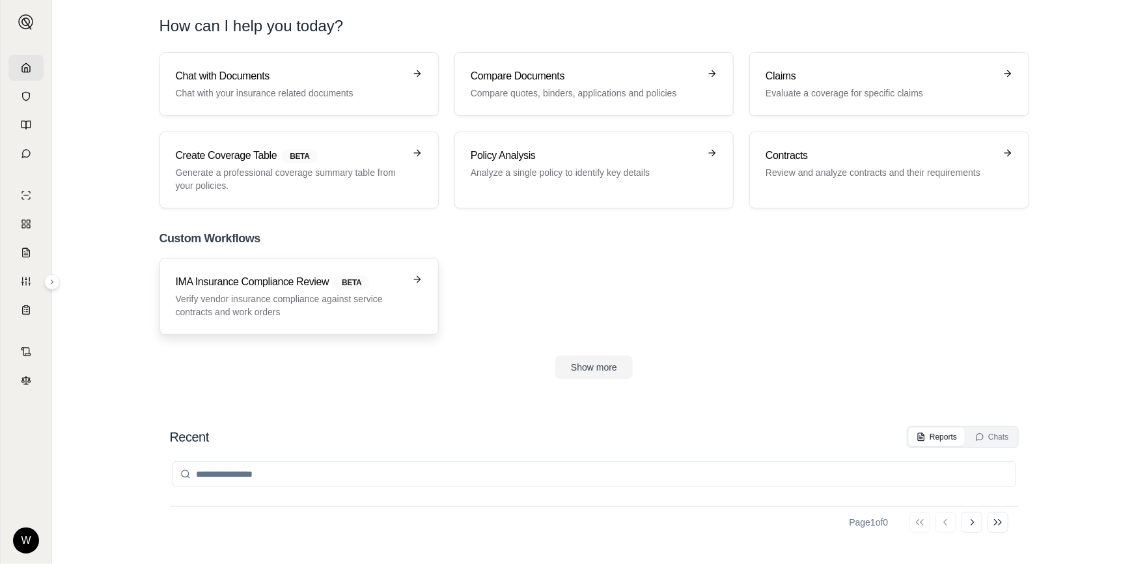
click at [326, 311] on p "Verify vendor insurance compliance against service contracts and work orders" at bounding box center [290, 305] width 229 height 26
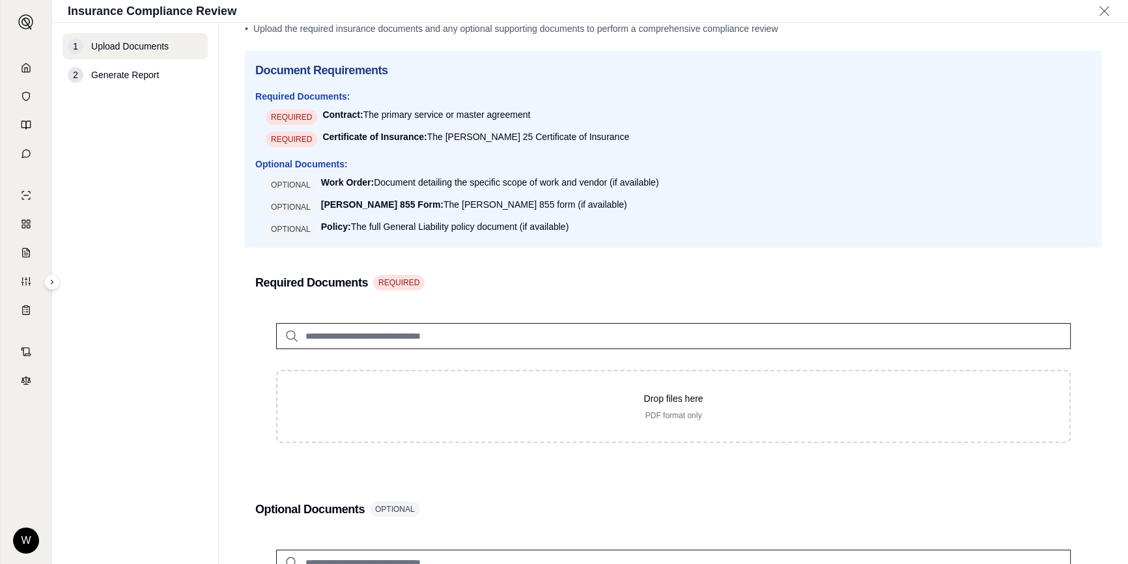
scroll to position [118, 0]
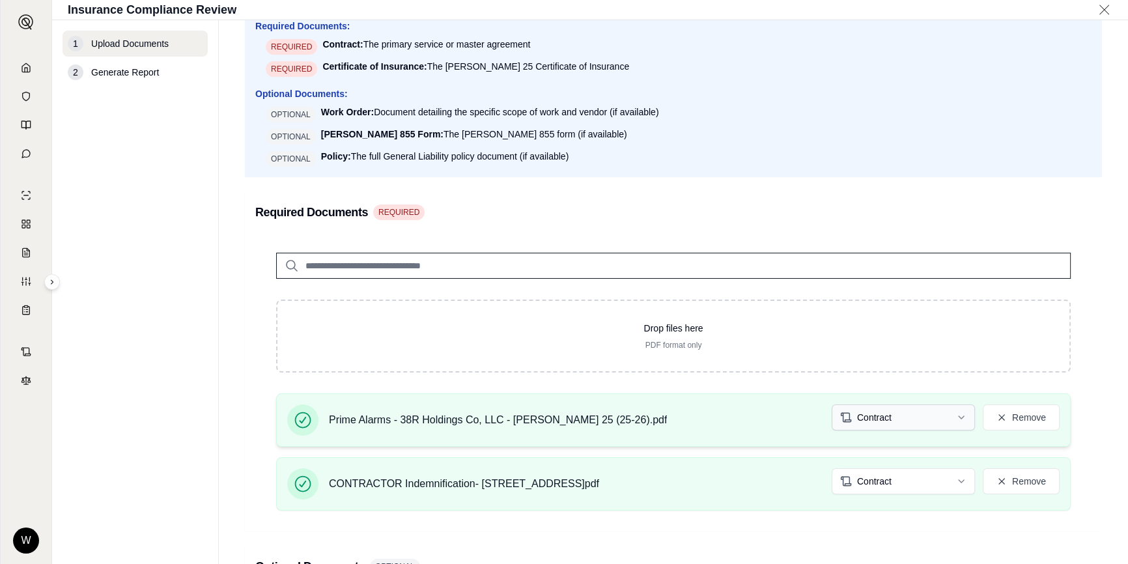
click at [891, 417] on html "W Insurance Compliance Review 1 Upload Documents 2 Generate Report Upload Docum…" at bounding box center [564, 282] width 1128 height 564
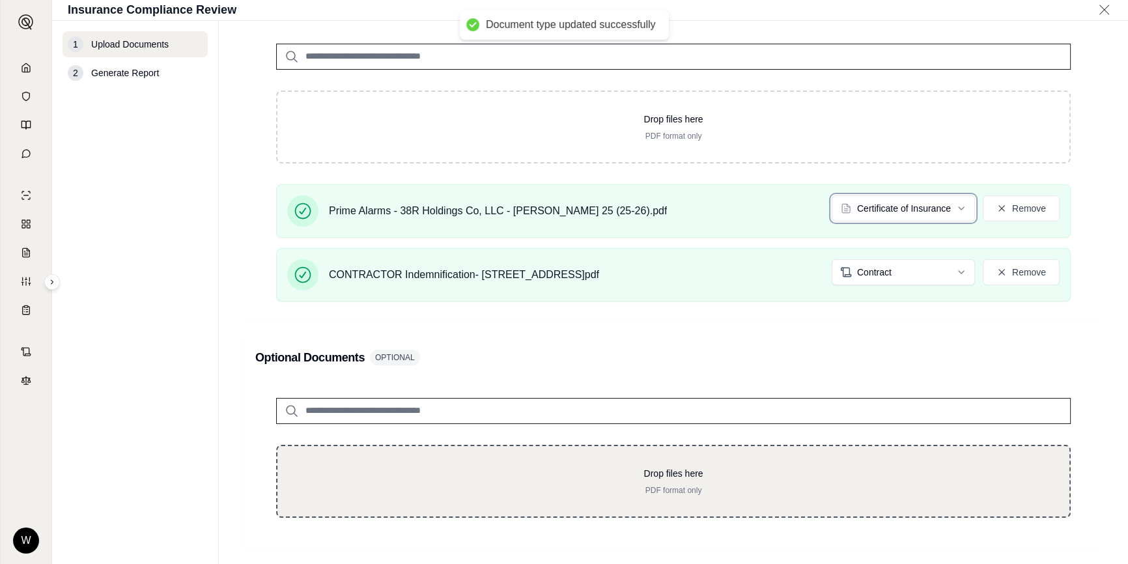
scroll to position [533, 0]
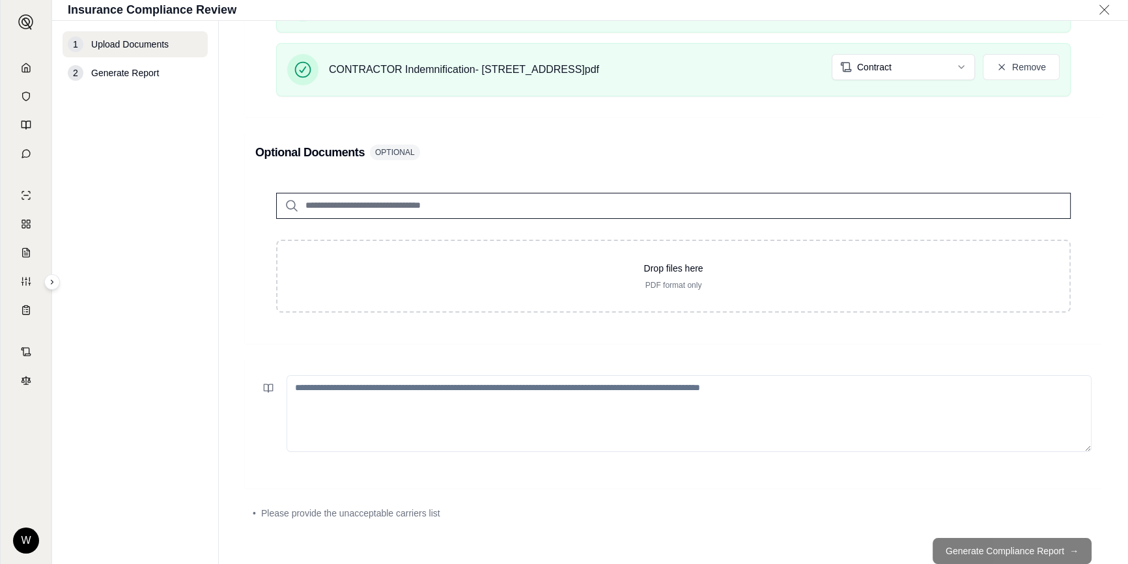
click at [763, 412] on textarea at bounding box center [689, 413] width 805 height 77
paste textarea "**********"
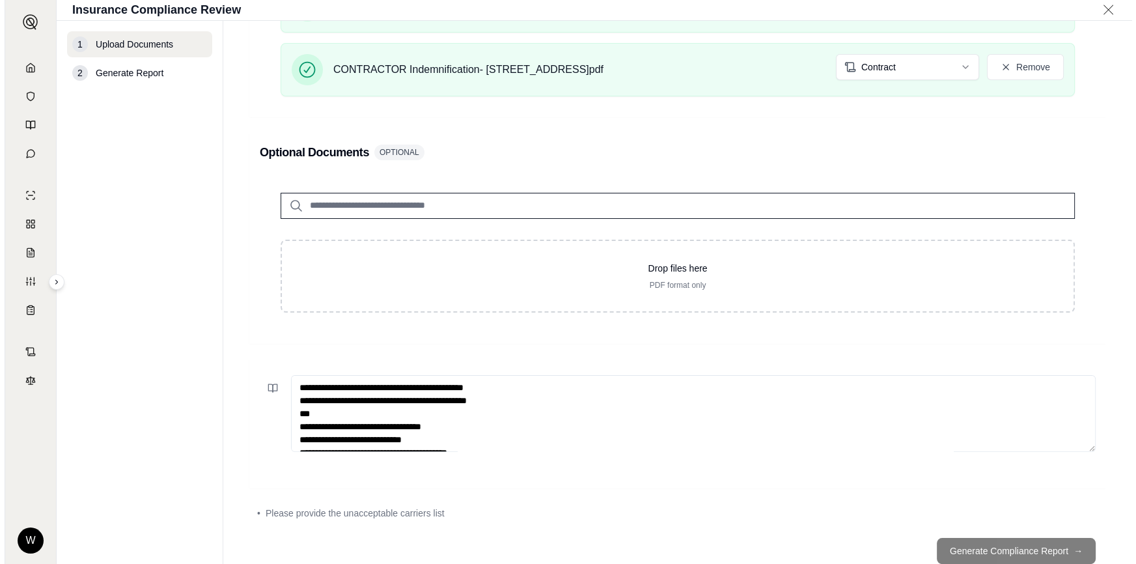
scroll to position [529, 0]
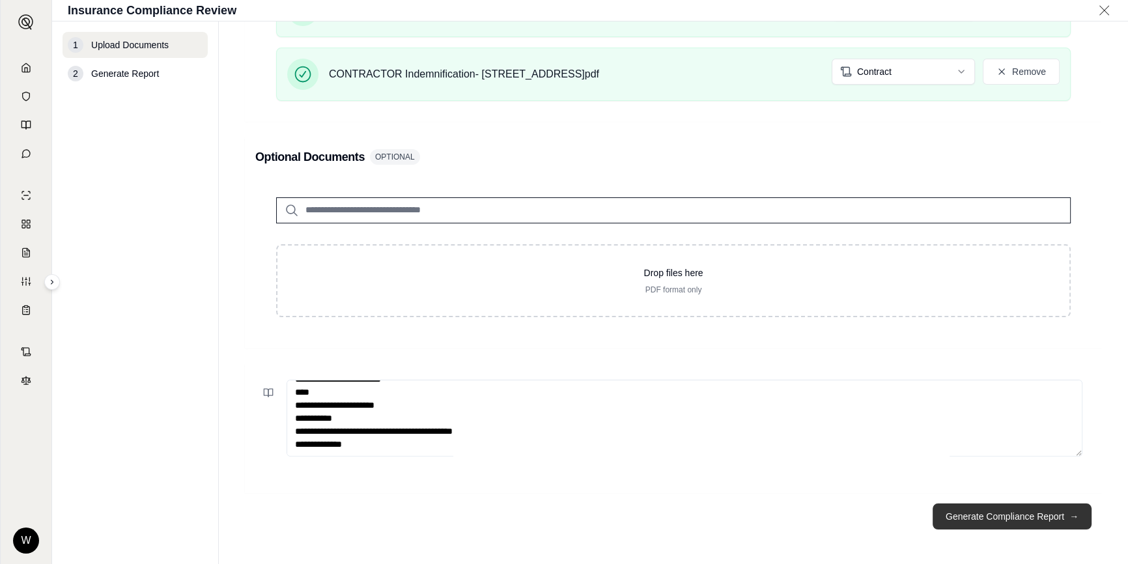
type textarea "**********"
click at [997, 513] on button "Generate Compliance Report →" at bounding box center [1011, 516] width 159 height 26
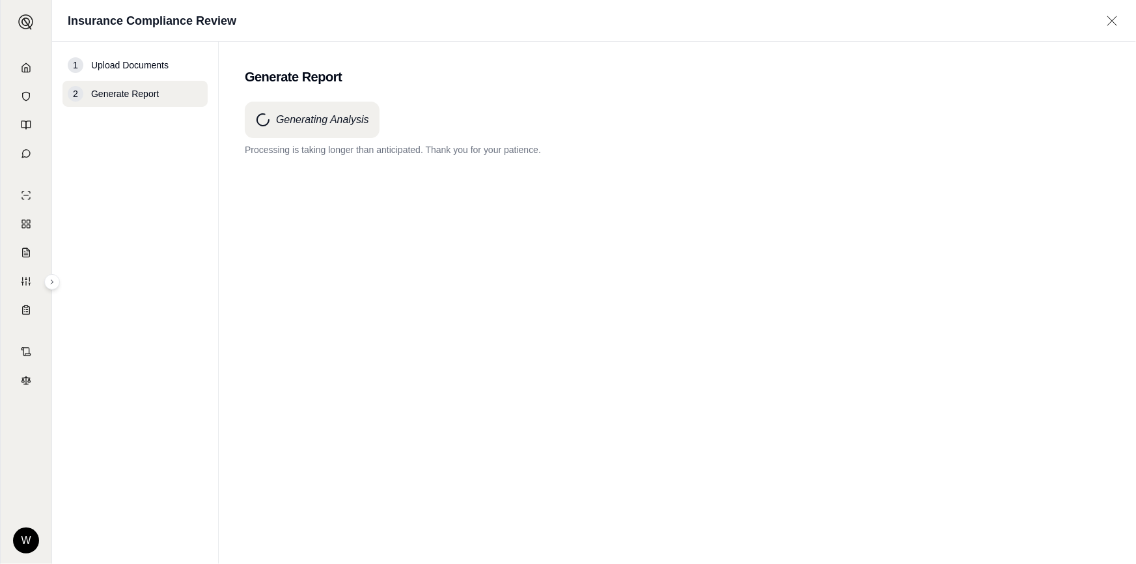
click at [504, 150] on p "Processing is taking longer than anticipated. Thank you for your patience." at bounding box center [677, 149] width 865 height 13
click at [503, 150] on p "Processing is taking longer than anticipated. Thank you for your patience." at bounding box center [677, 149] width 865 height 13
click at [501, 152] on p "Processing is taking longer than anticipated. Thank you for your patience." at bounding box center [677, 149] width 865 height 13
